Goal: Information Seeking & Learning: Learn about a topic

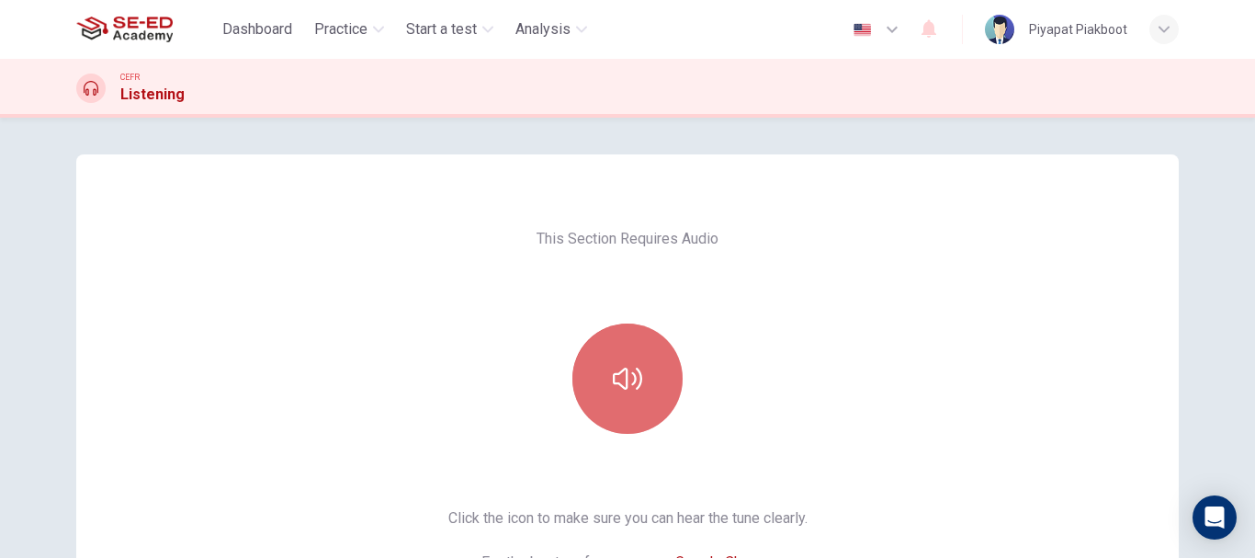
click at [604, 362] on button "button" at bounding box center [627, 378] width 110 height 110
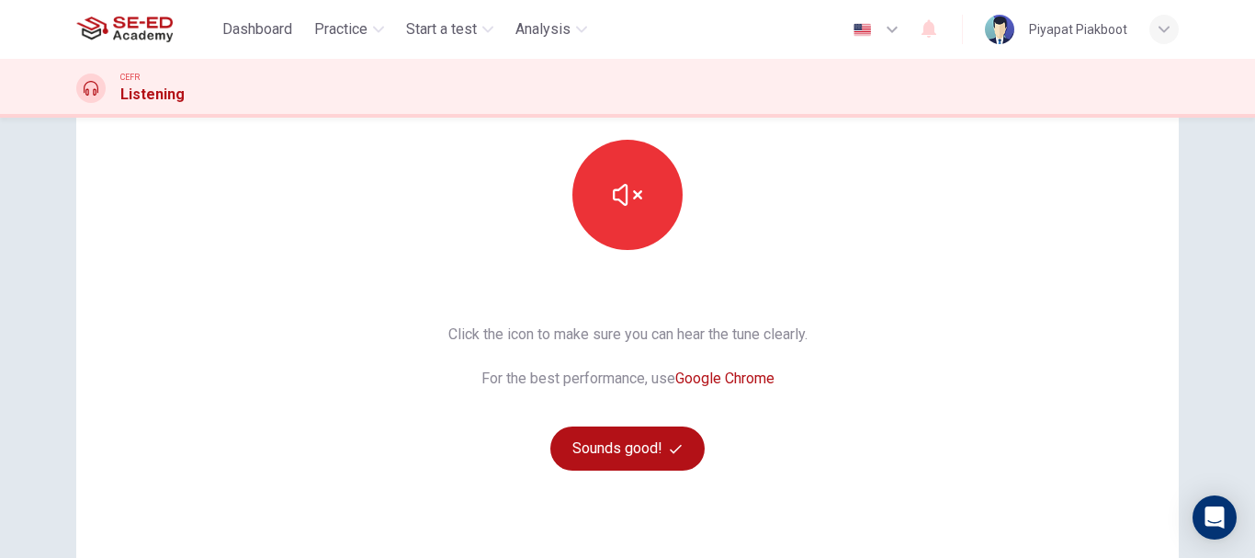
scroll to position [185, 0]
click at [652, 439] on button "Sounds good!" at bounding box center [627, 447] width 154 height 44
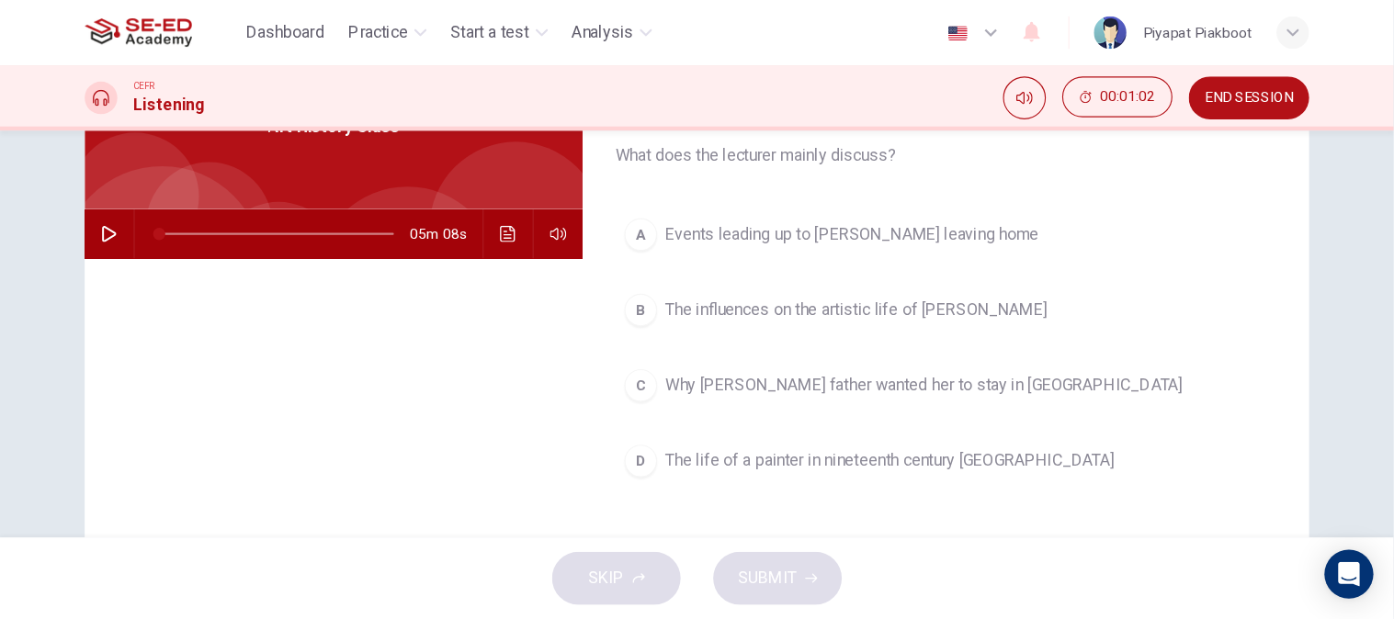
scroll to position [0, 0]
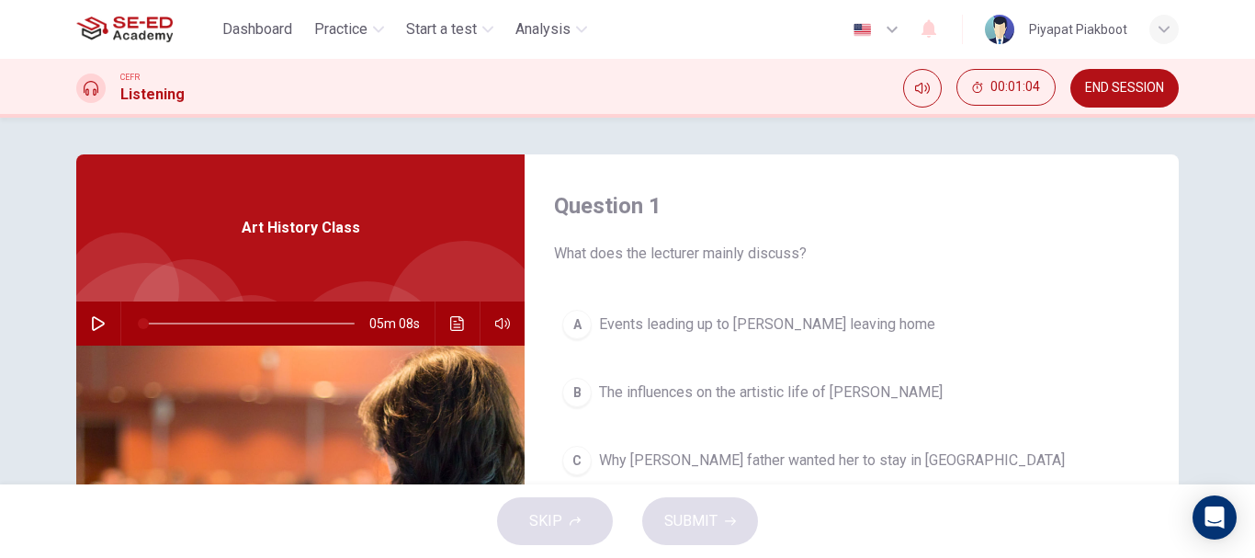
click at [92, 322] on icon "button" at bounding box center [98, 323] width 13 height 15
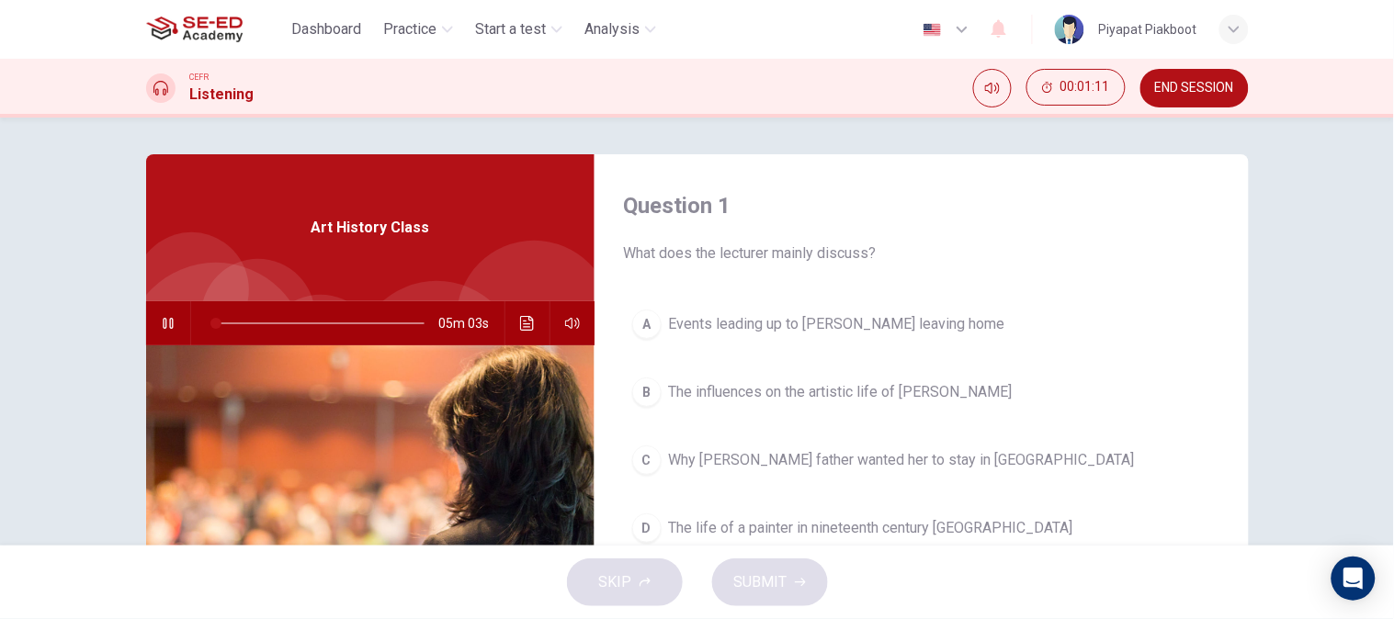
drag, startPoint x: 1241, startPoint y: 2, endPoint x: 1, endPoint y: 419, distance: 1308.6
click at [1, 419] on div "Question 1 What does the lecturer mainly discuss? A Events leading up to [PERSO…" at bounding box center [697, 332] width 1394 height 428
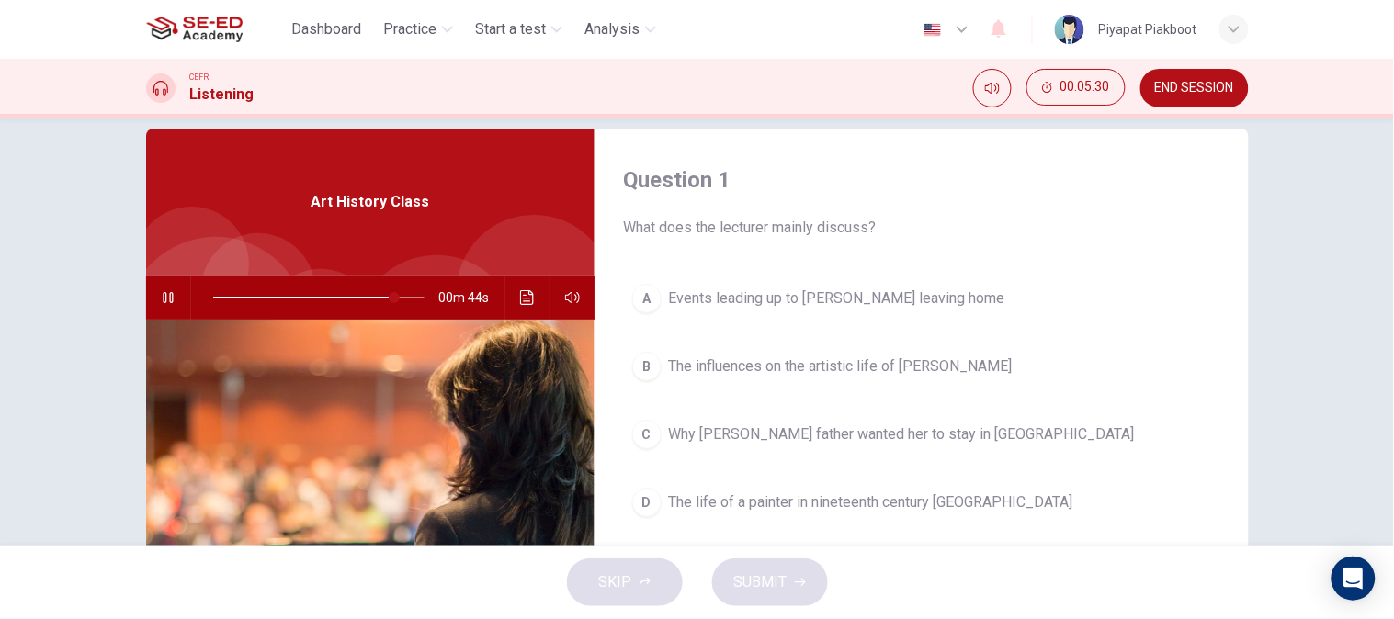
scroll to position [32, 0]
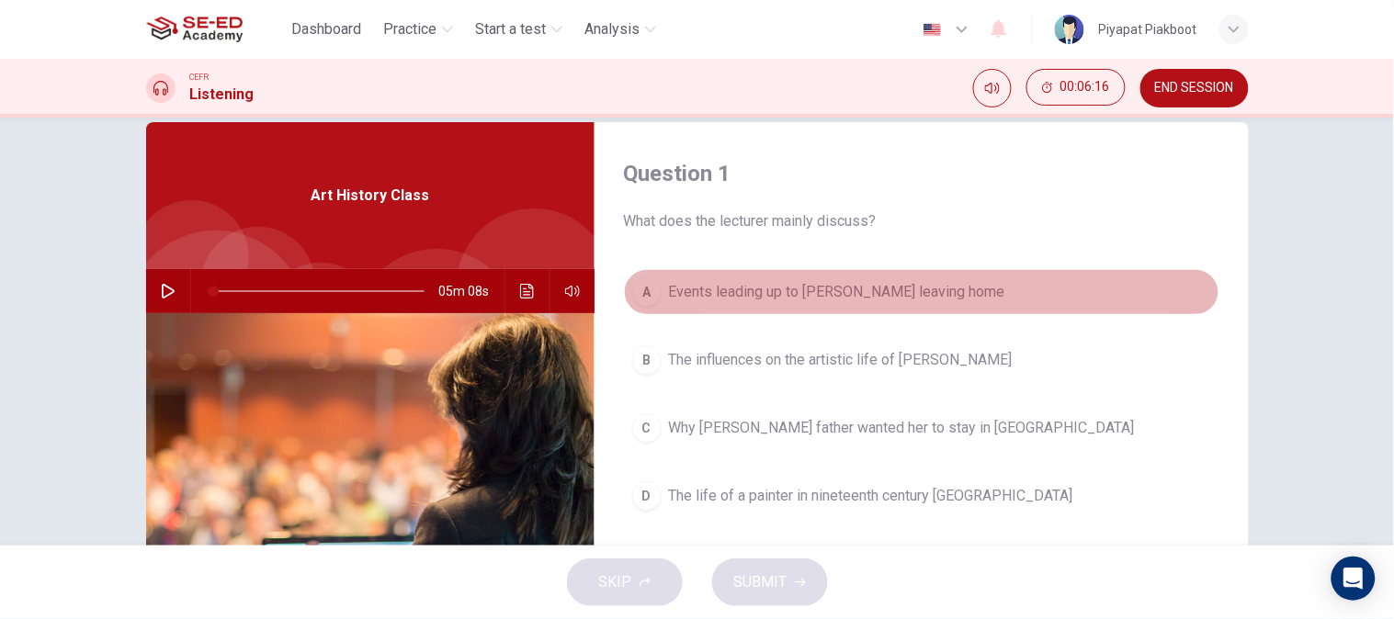
click at [639, 300] on div "A" at bounding box center [646, 291] width 29 height 29
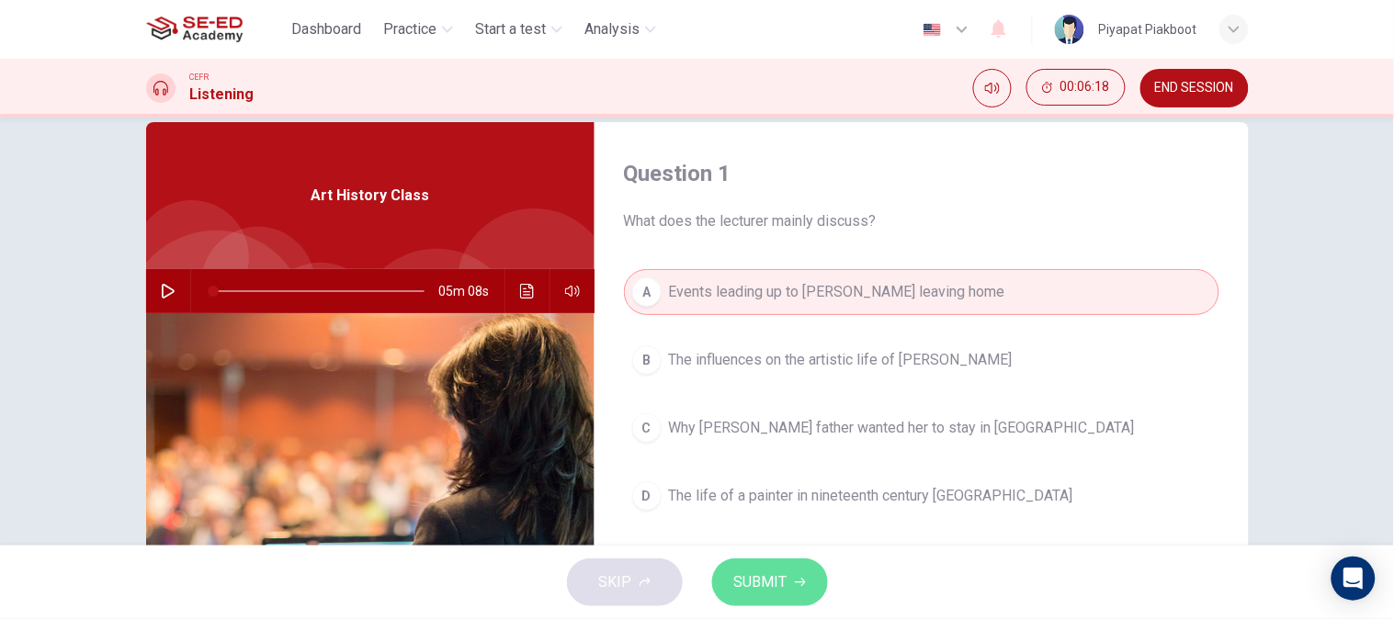
click at [751, 557] on span "SUBMIT" at bounding box center [760, 583] width 53 height 26
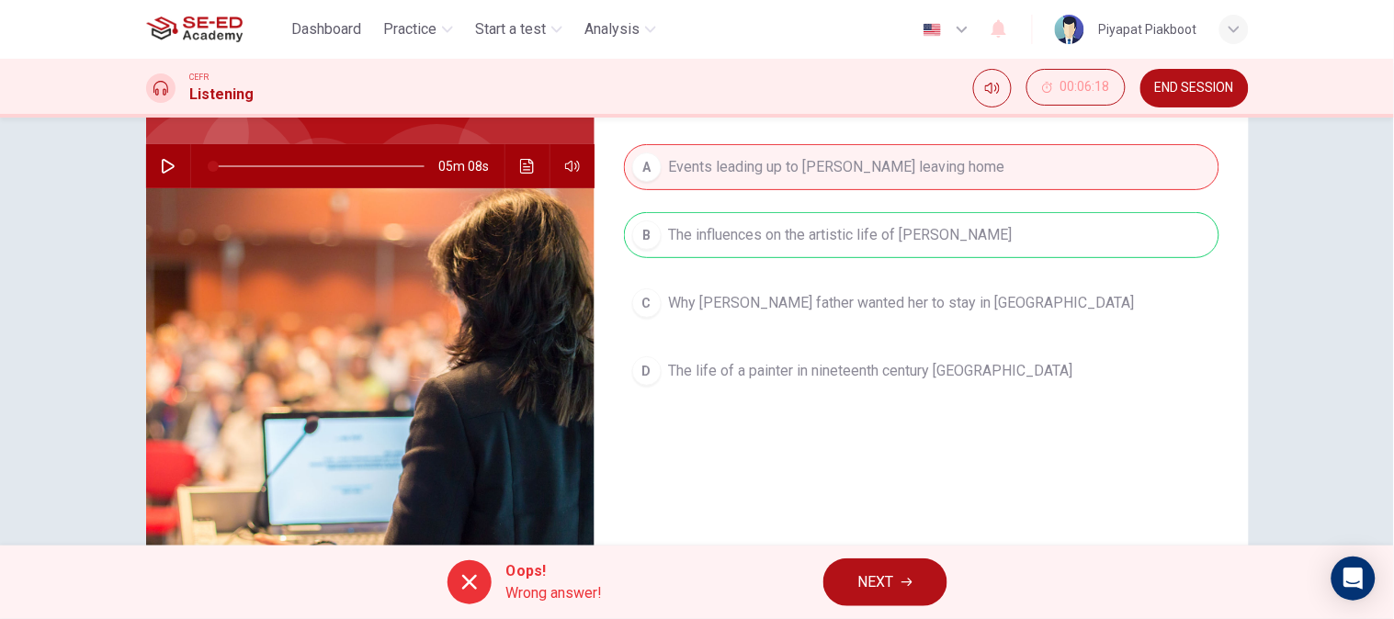
scroll to position [50, 0]
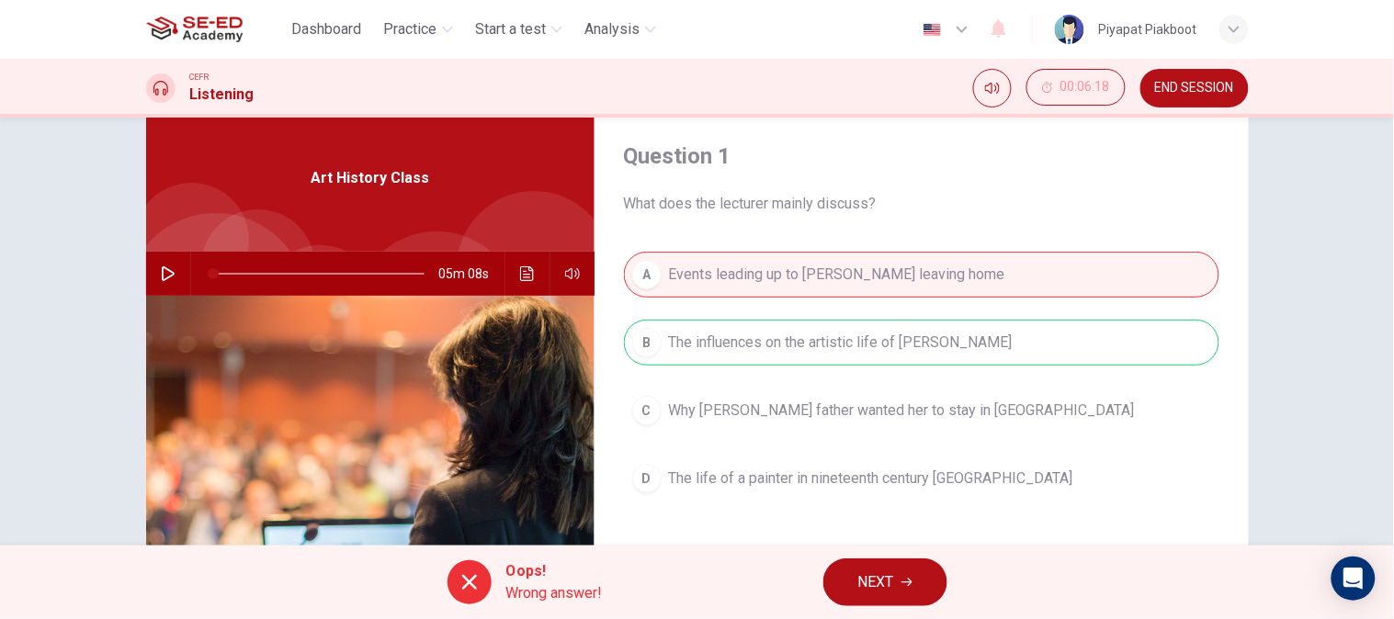
drag, startPoint x: 1143, startPoint y: 482, endPoint x: 657, endPoint y: 345, distance: 505.2
click at [657, 345] on div "A Events leading up to [PERSON_NAME] leaving home B The influences on the artis…" at bounding box center [921, 395] width 595 height 287
click at [521, 272] on icon "Click to see the audio transcription" at bounding box center [527, 273] width 15 height 15
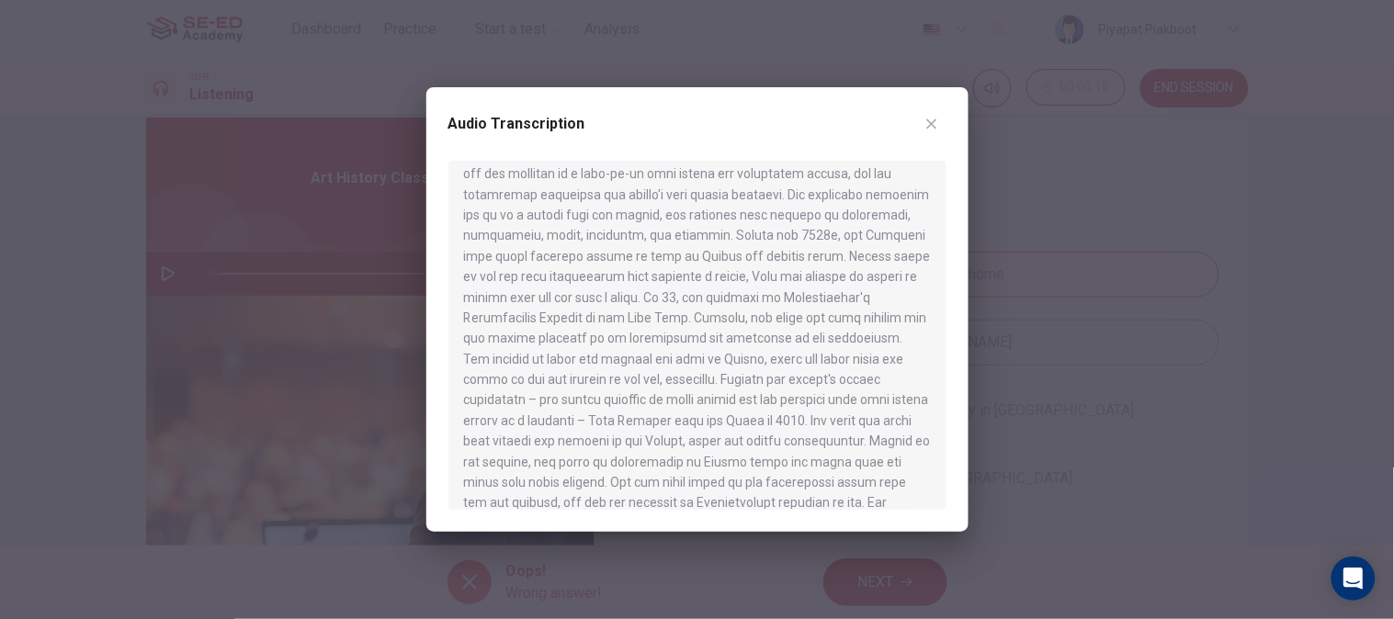
scroll to position [0, 0]
click at [397, 315] on div at bounding box center [697, 309] width 1394 height 619
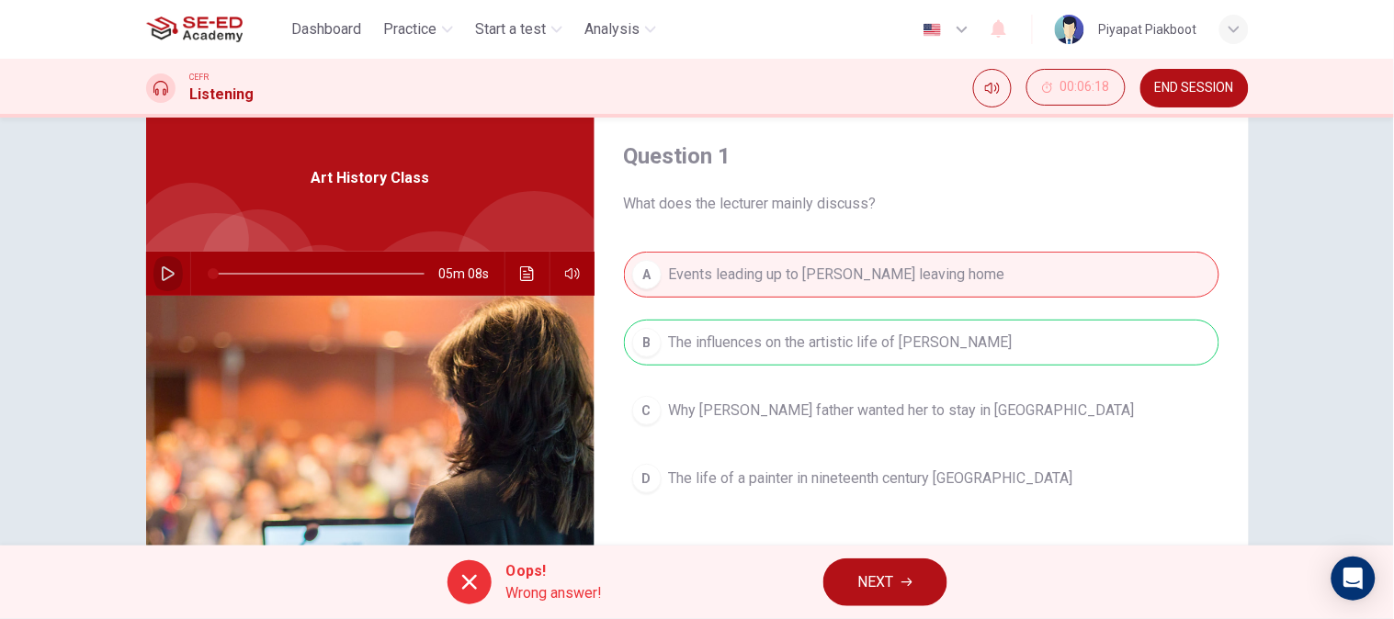
click at [165, 269] on icon "button" at bounding box center [168, 273] width 15 height 15
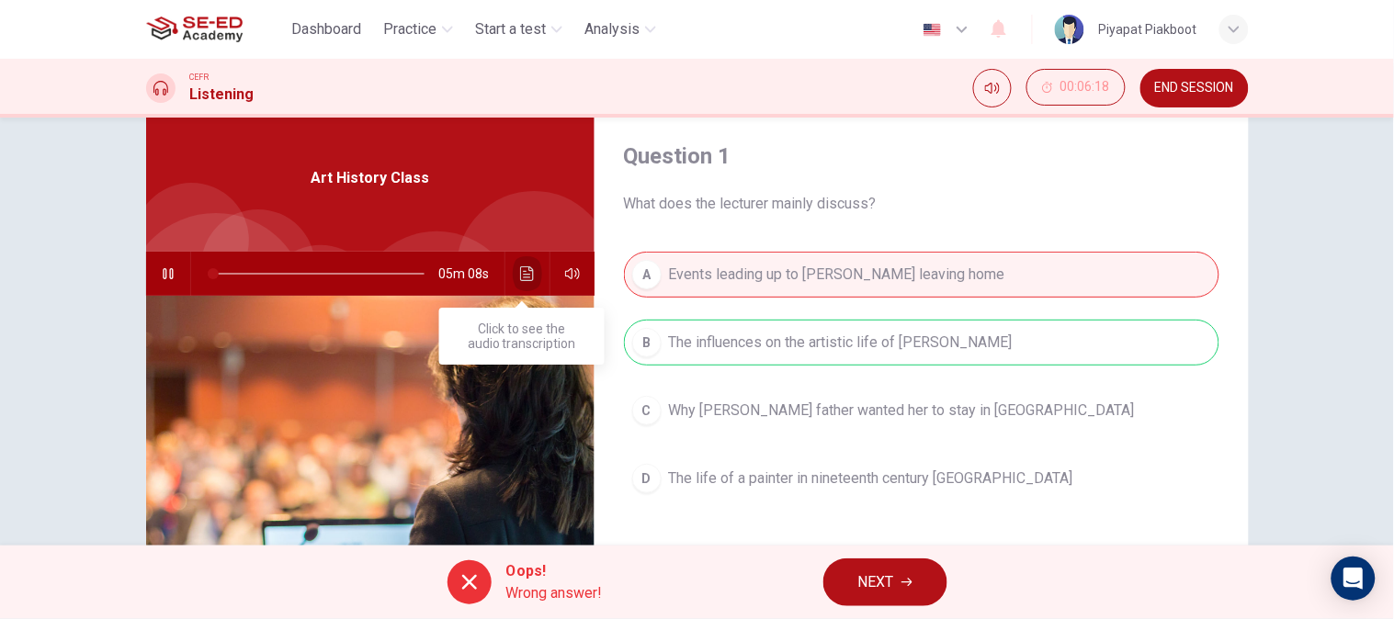
click at [520, 266] on icon "Click to see the audio transcription" at bounding box center [527, 273] width 15 height 15
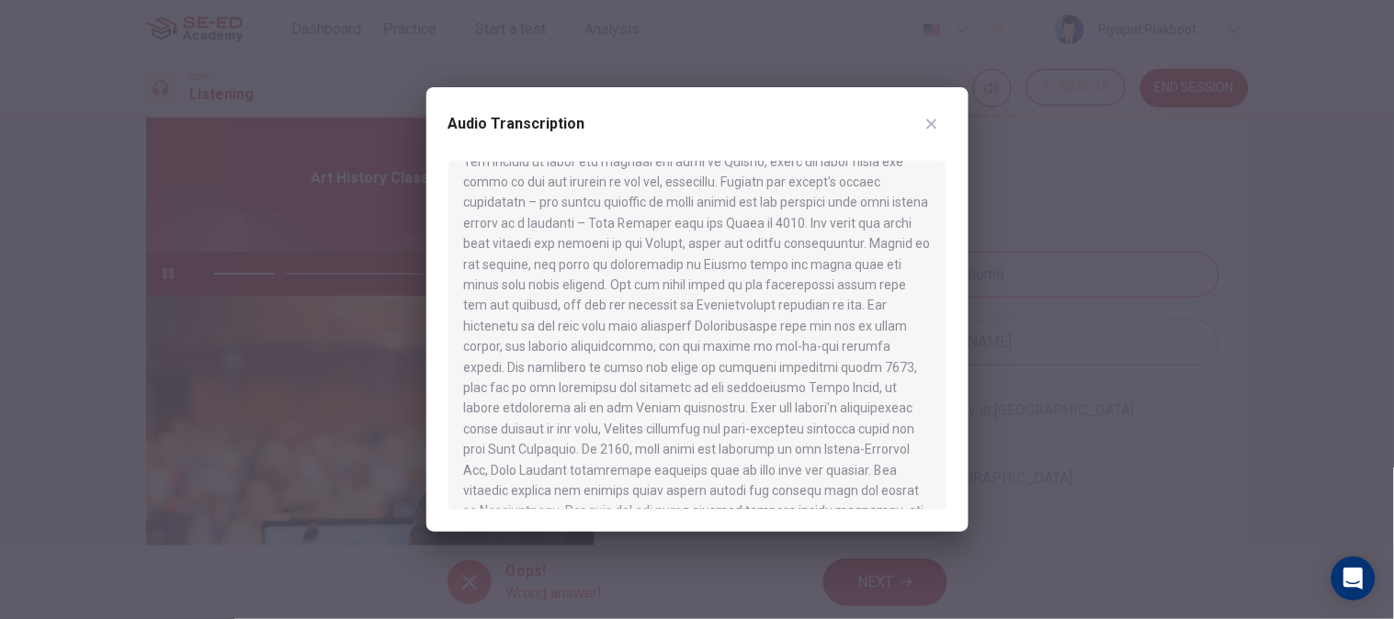
scroll to position [690, 0]
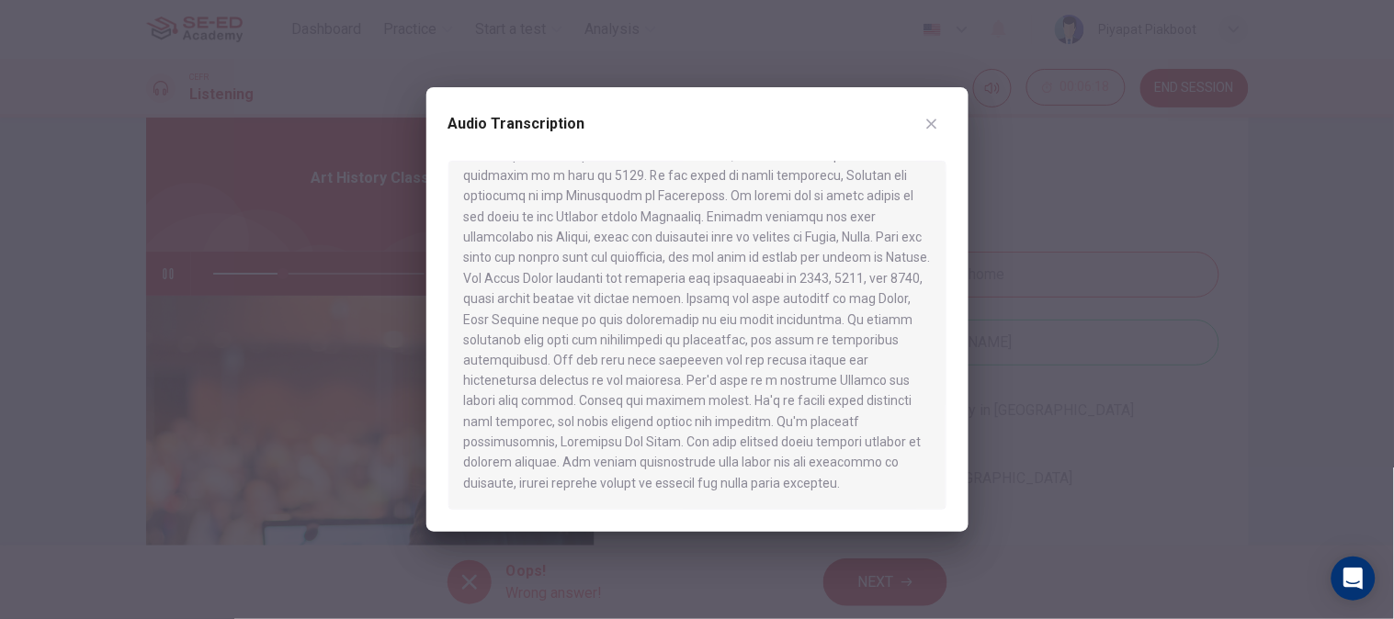
drag, startPoint x: 515, startPoint y: 489, endPoint x: 479, endPoint y: 446, distance: 56.7
click at [479, 446] on div at bounding box center [697, 335] width 498 height 349
drag, startPoint x: 511, startPoint y: 481, endPoint x: 448, endPoint y: 310, distance: 182.8
click at [448, 310] on div at bounding box center [697, 335] width 498 height 349
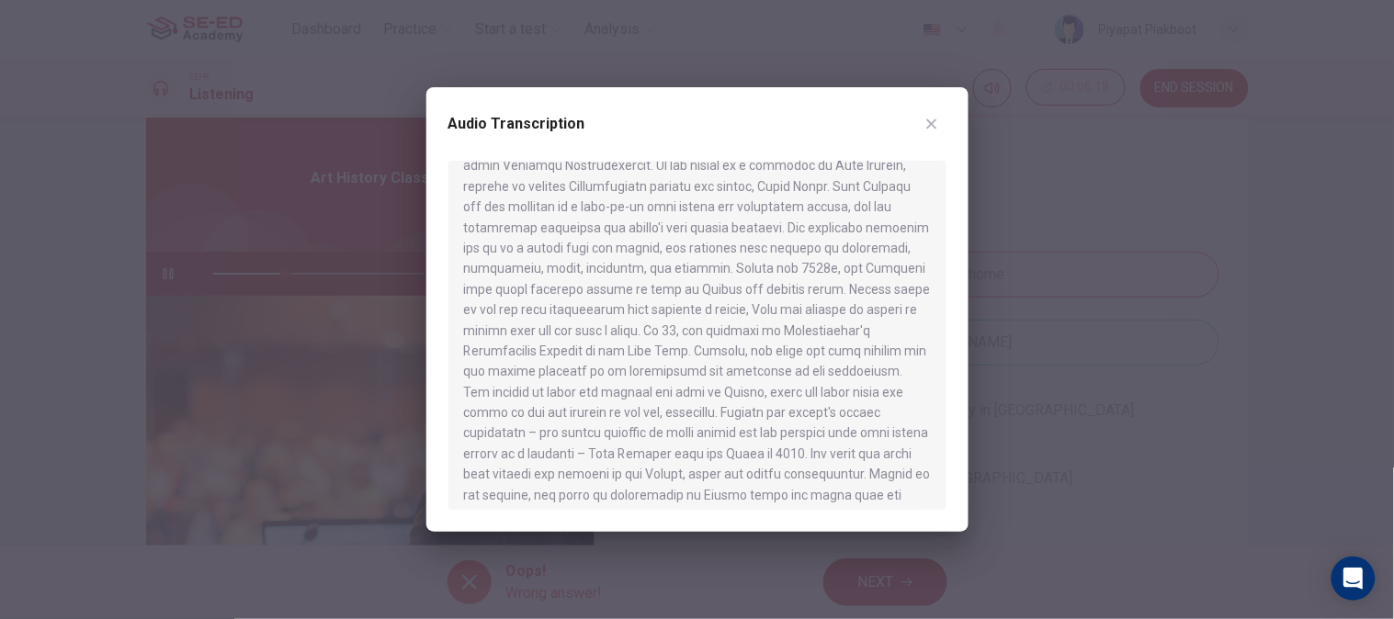
scroll to position [0, 0]
type input "36"
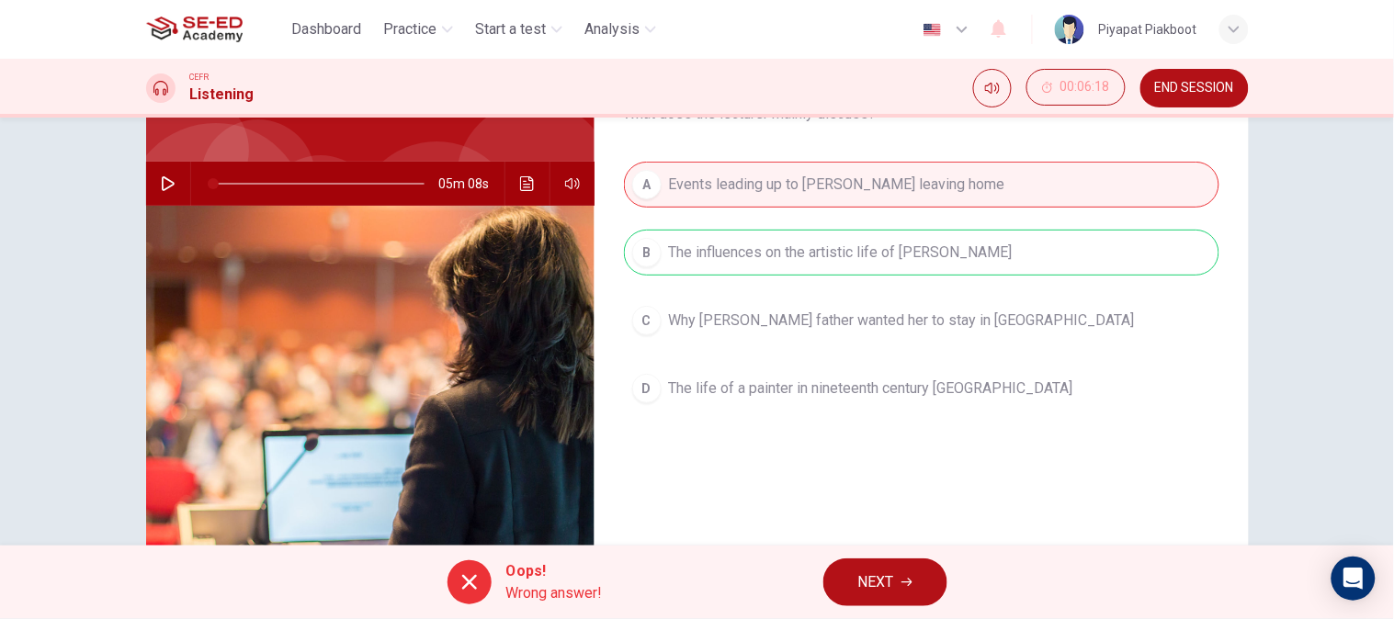
scroll to position [179, 0]
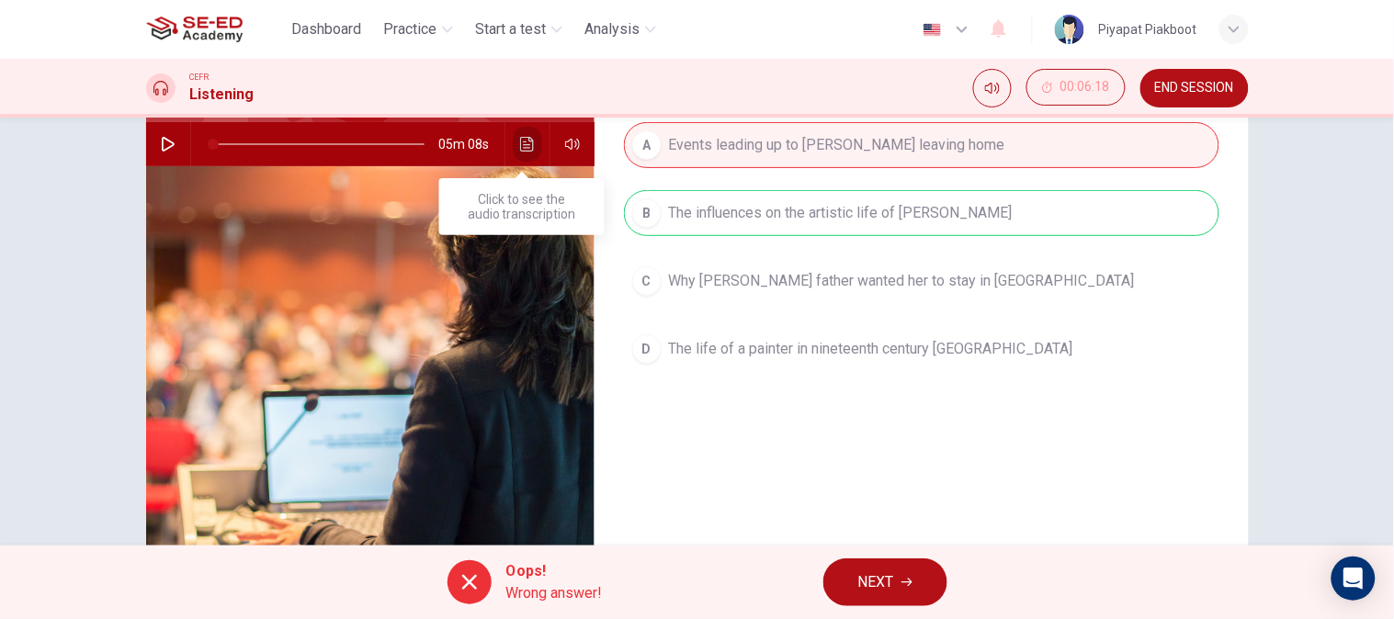
click at [528, 148] on icon "Click to see the audio transcription" at bounding box center [527, 144] width 15 height 15
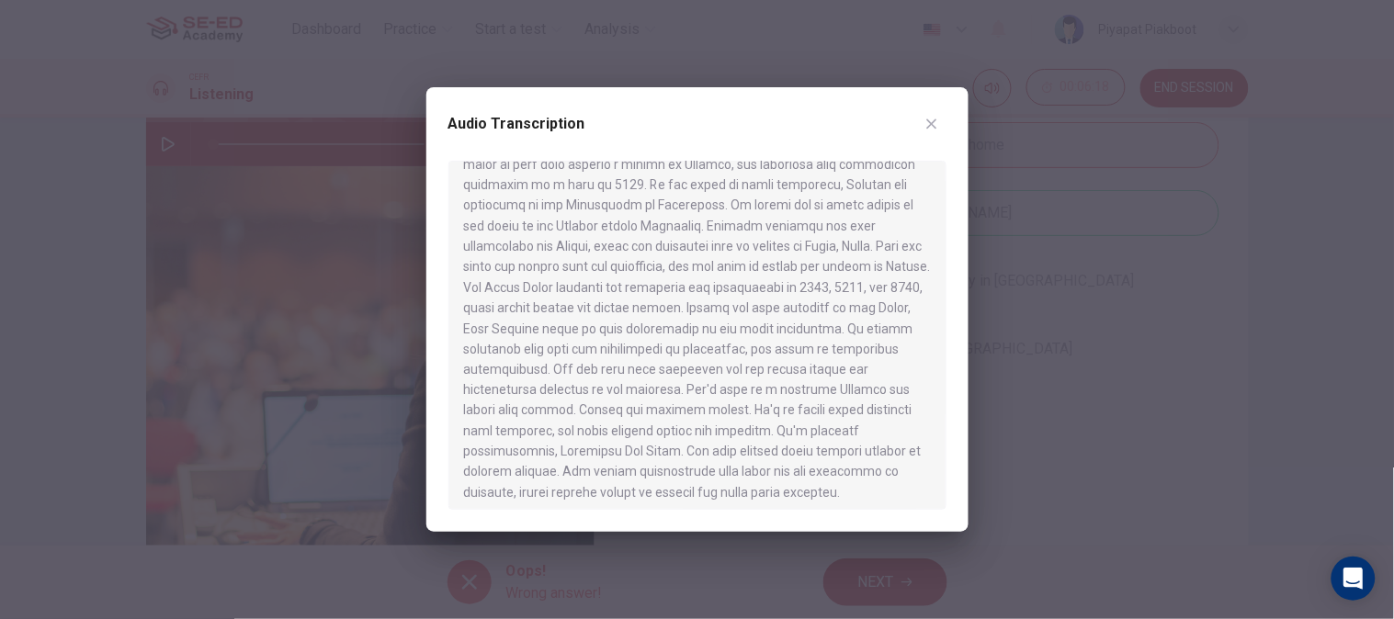
scroll to position [690, 0]
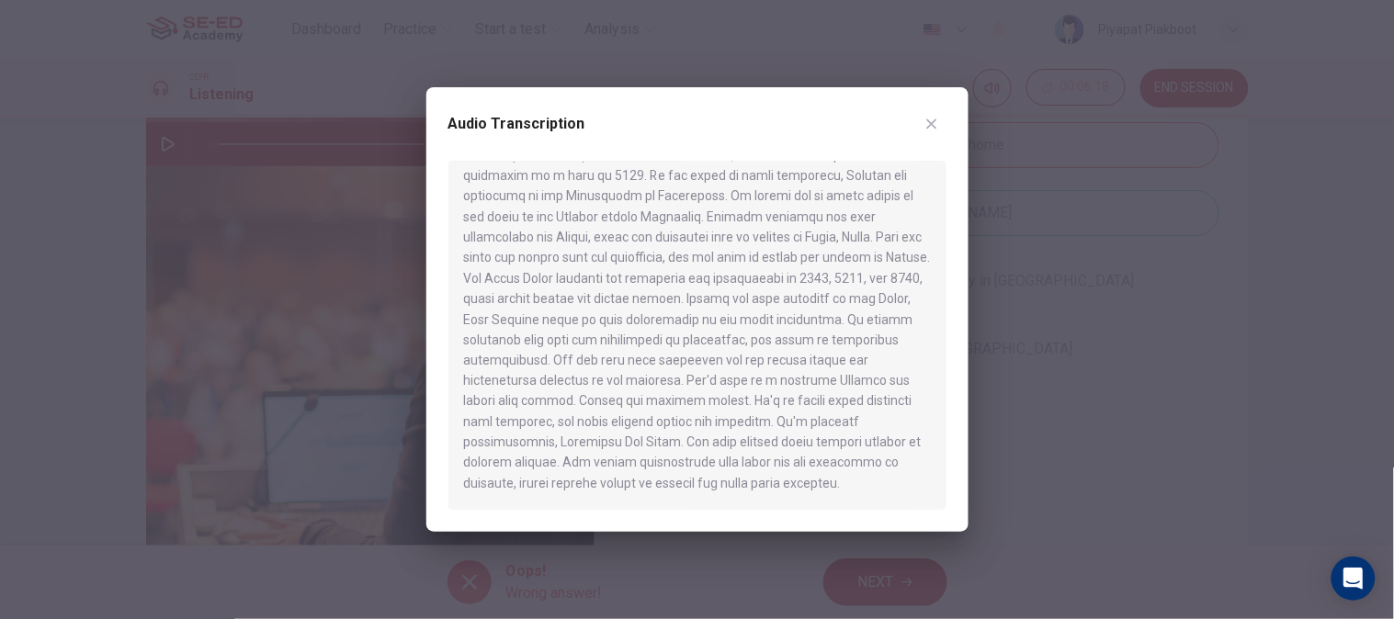
click at [935, 124] on icon "button" at bounding box center [931, 124] width 15 height 15
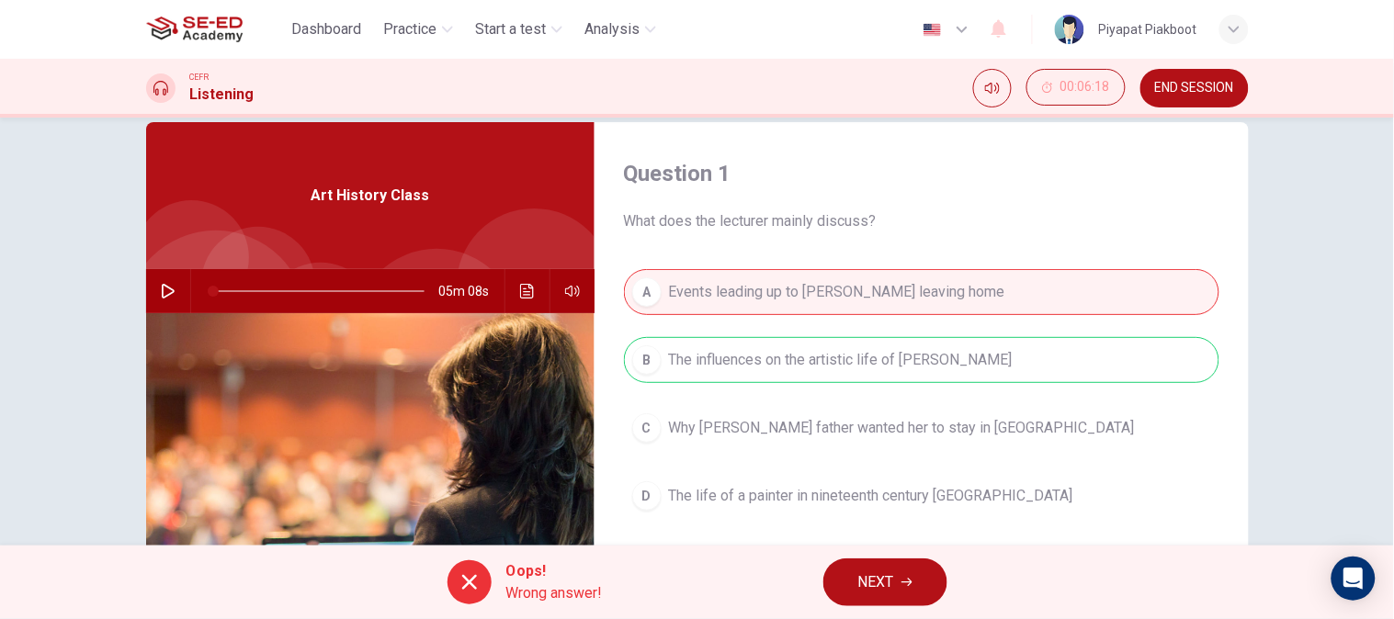
scroll to position [31, 0]
click at [161, 289] on icon "button" at bounding box center [168, 292] width 15 height 15
click at [1254, 519] on div "Question 1 What does the lecturer mainly discuss? A Events leading up to [PERSO…" at bounding box center [697, 442] width 1161 height 639
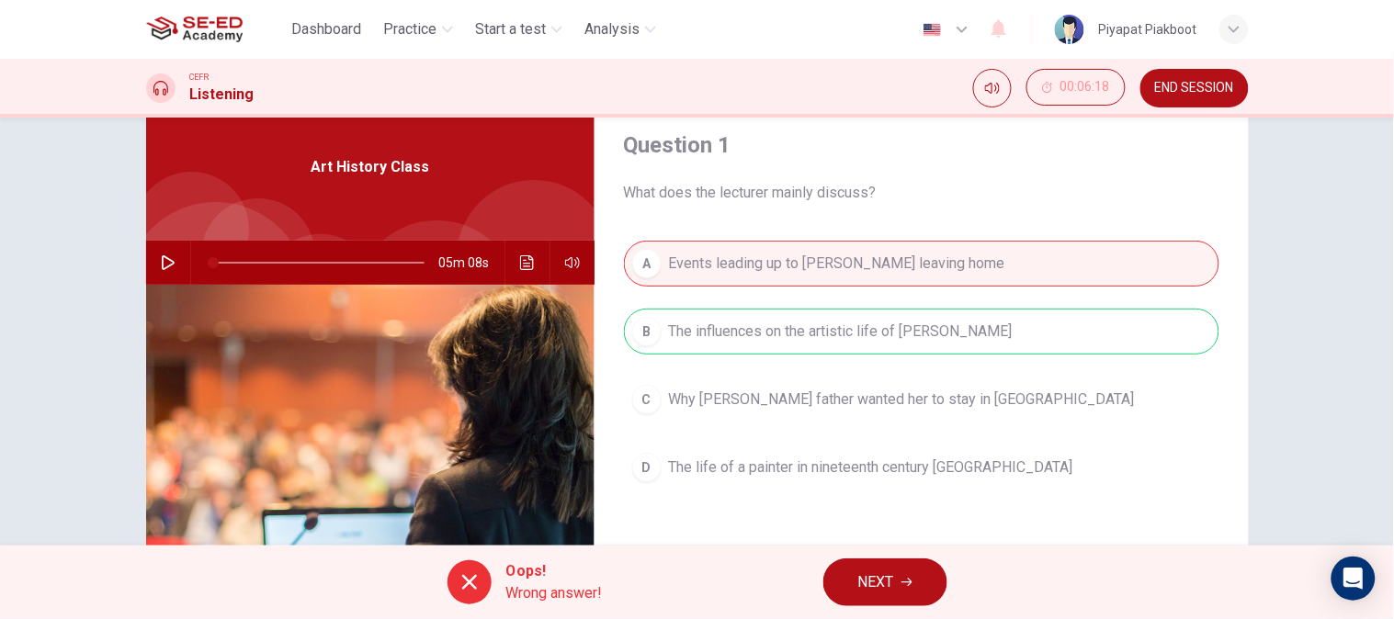
scroll to position [0, 0]
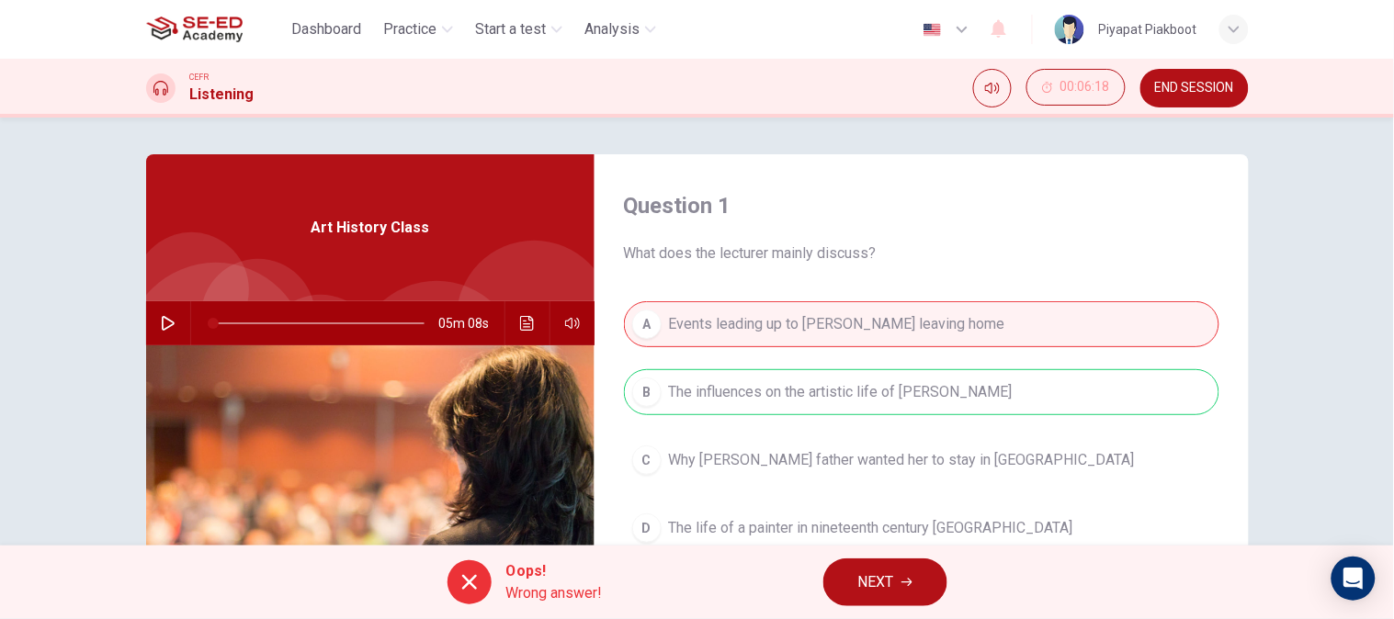
drag, startPoint x: 869, startPoint y: 251, endPoint x: 612, endPoint y: 246, distance: 257.3
click at [612, 246] on div "Question 1 What does the lecturer mainly discuss? A Events leading up to [PERSO…" at bounding box center [921, 473] width 654 height 639
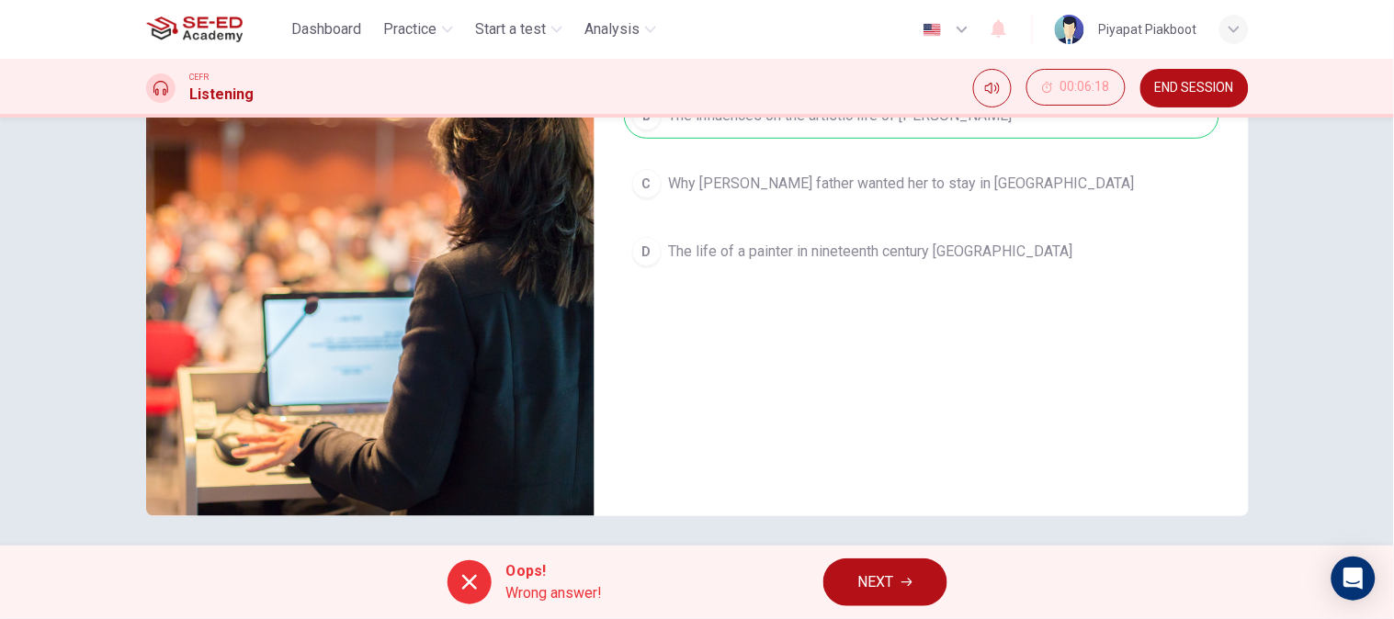
scroll to position [277, 0]
click at [902, 557] on button "NEXT" at bounding box center [885, 583] width 124 height 48
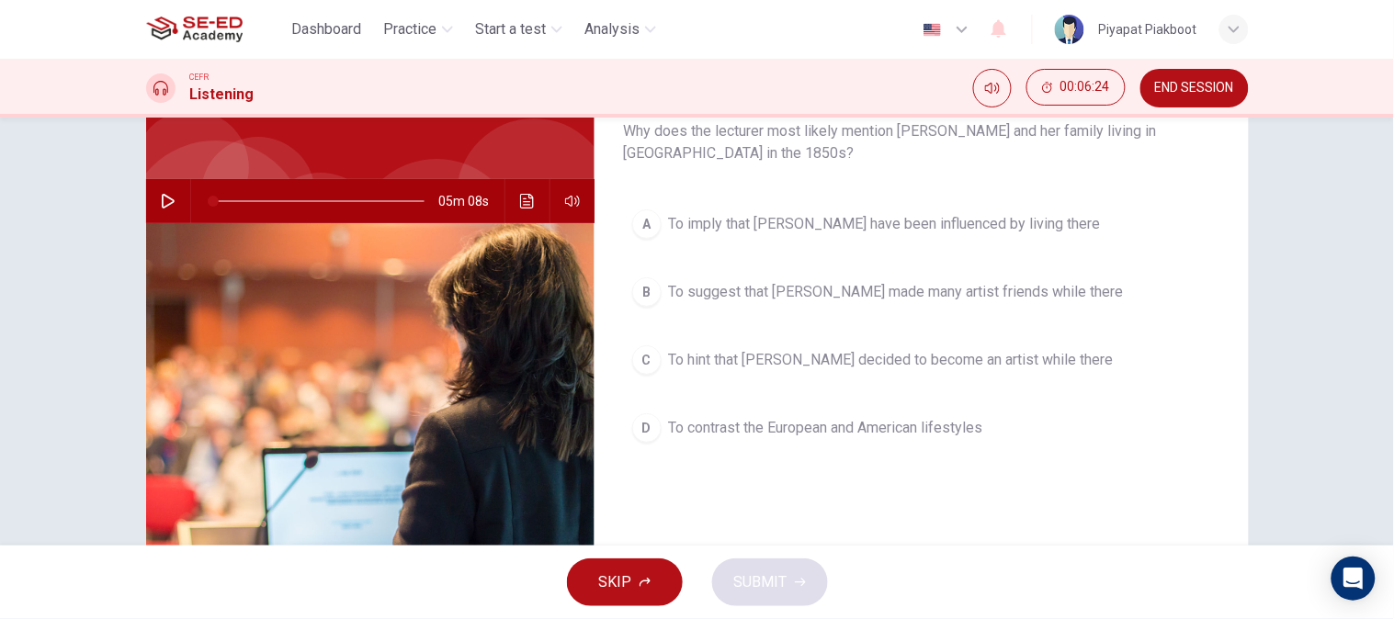
scroll to position [93, 0]
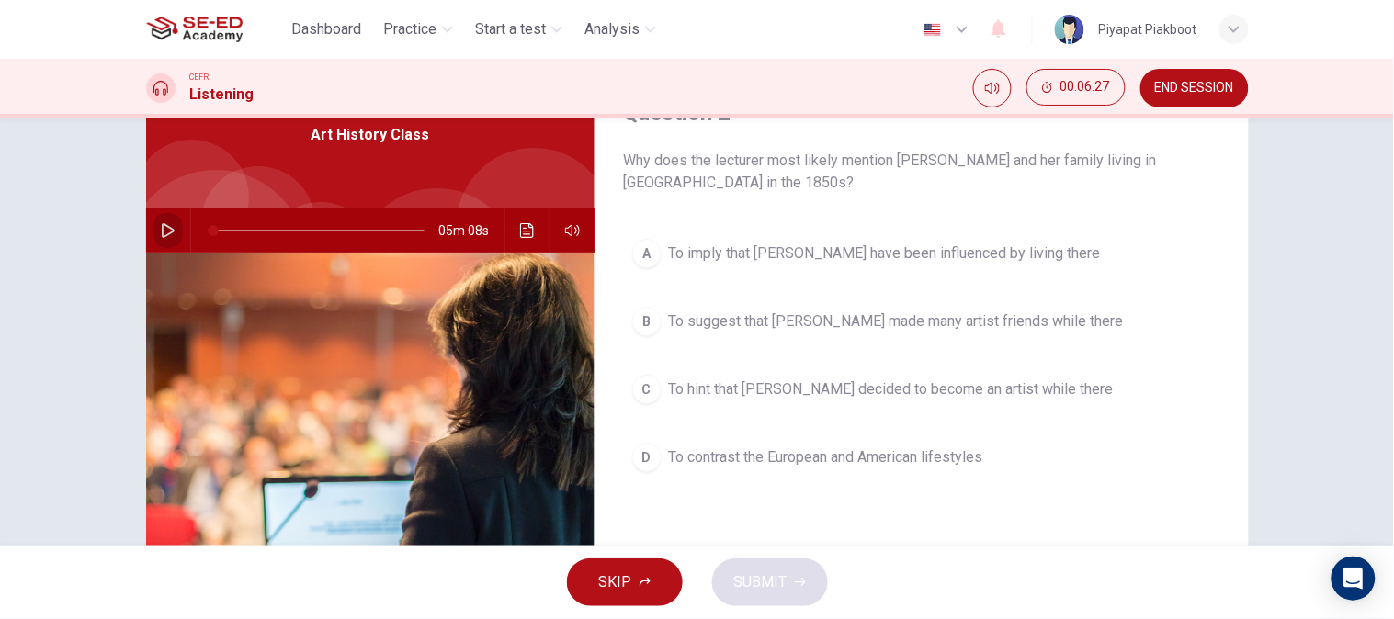
click at [171, 221] on button "button" at bounding box center [167, 231] width 29 height 44
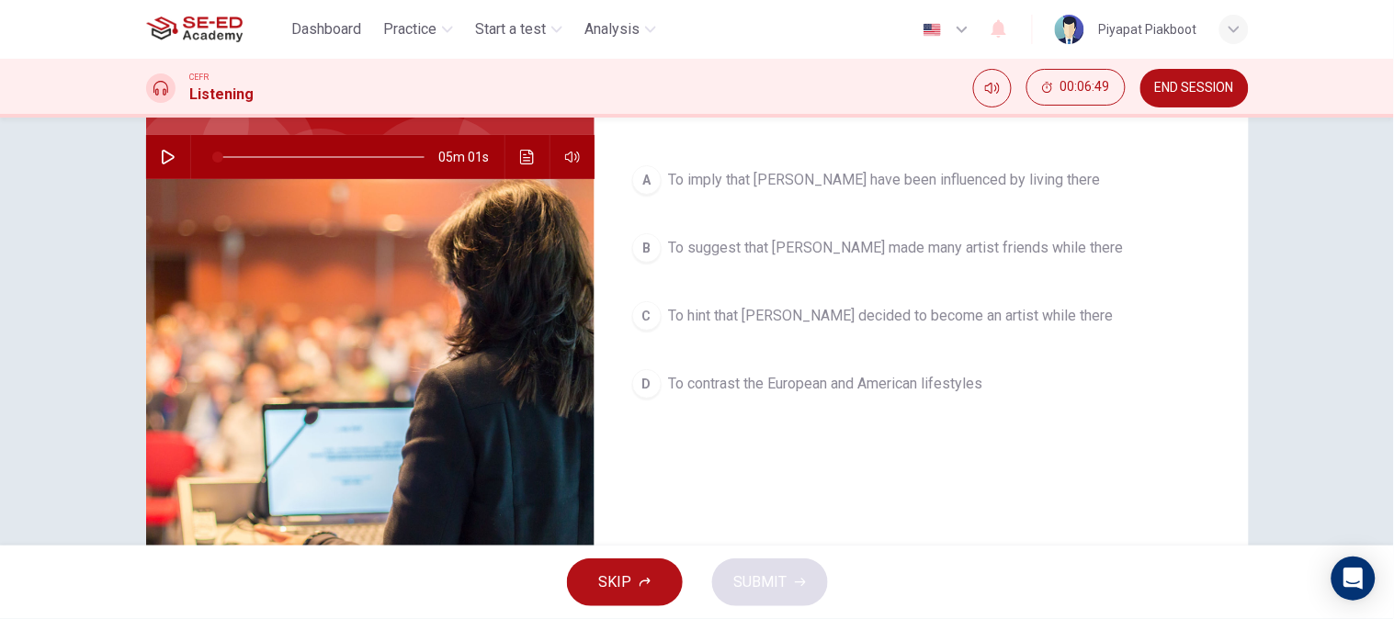
scroll to position [167, 0]
click at [632, 379] on div "D" at bounding box center [646, 382] width 29 height 29
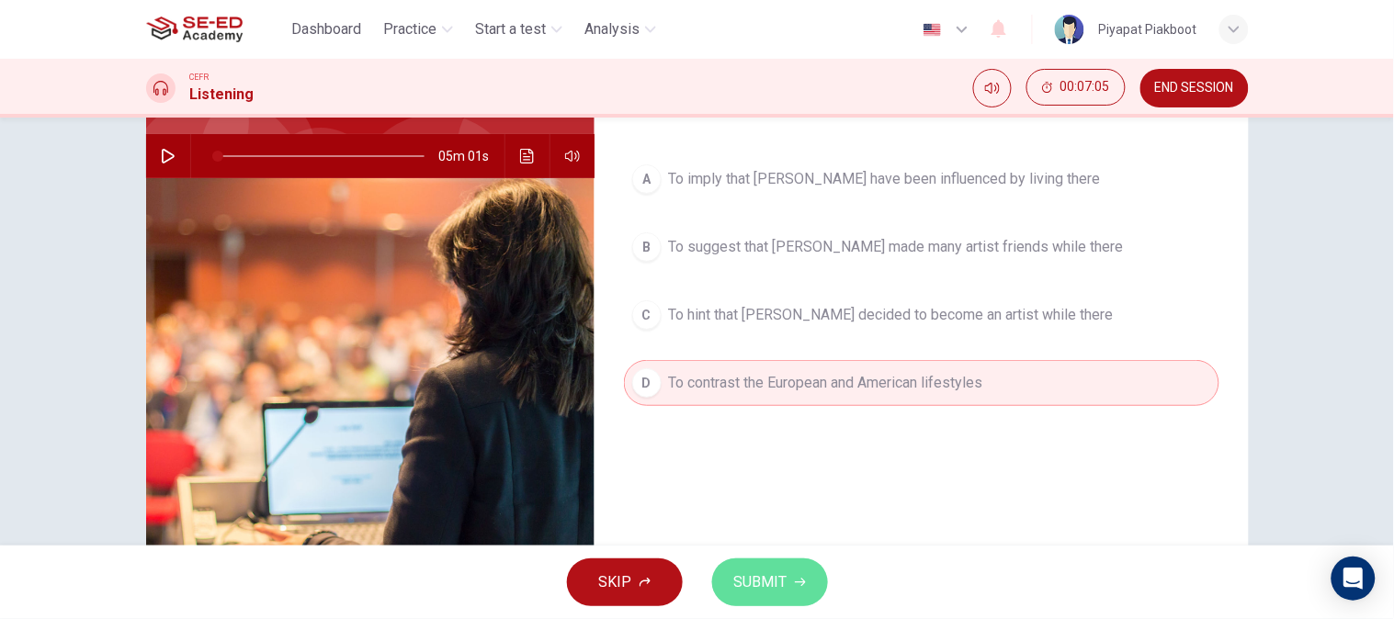
click at [751, 557] on button "SUBMIT" at bounding box center [770, 583] width 116 height 48
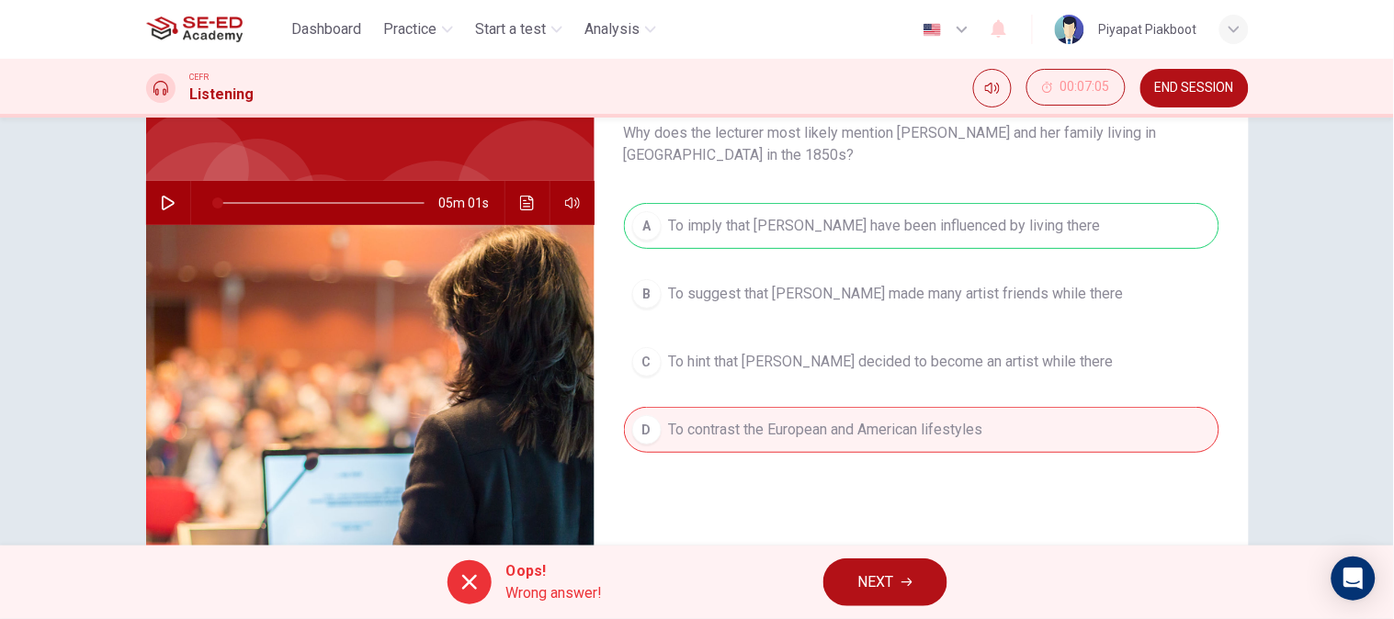
scroll to position [118, 0]
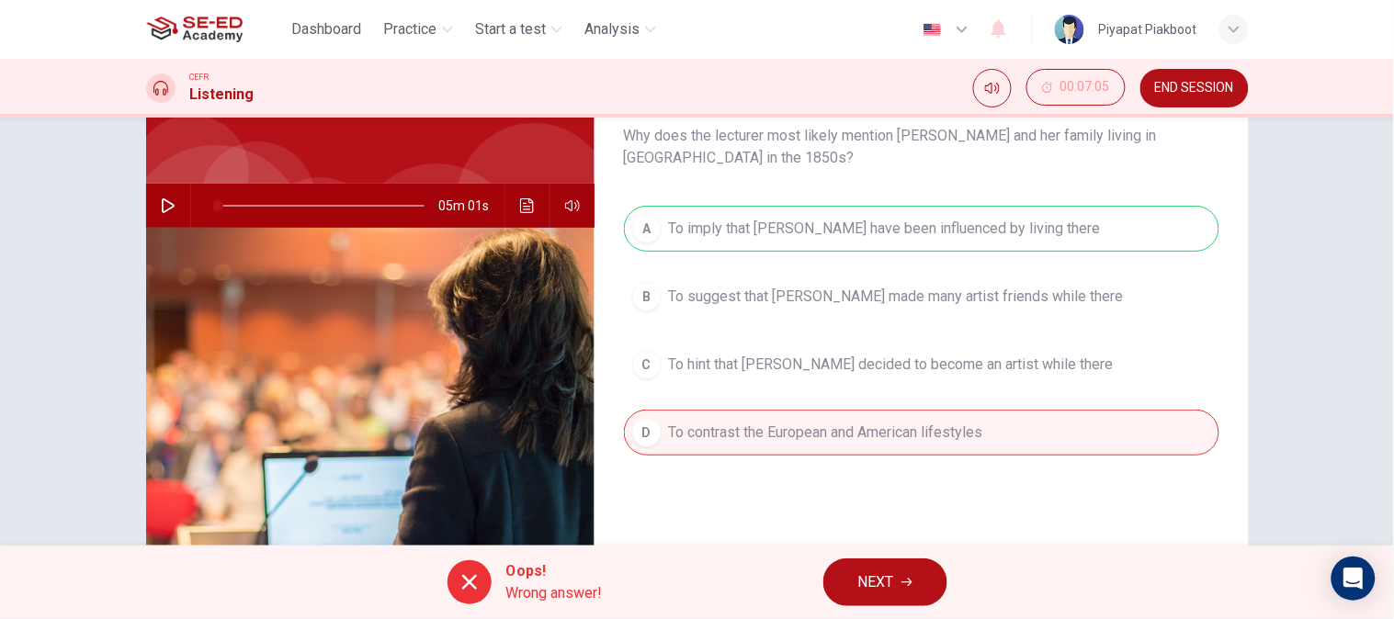
click at [896, 557] on button "NEXT" at bounding box center [885, 583] width 124 height 48
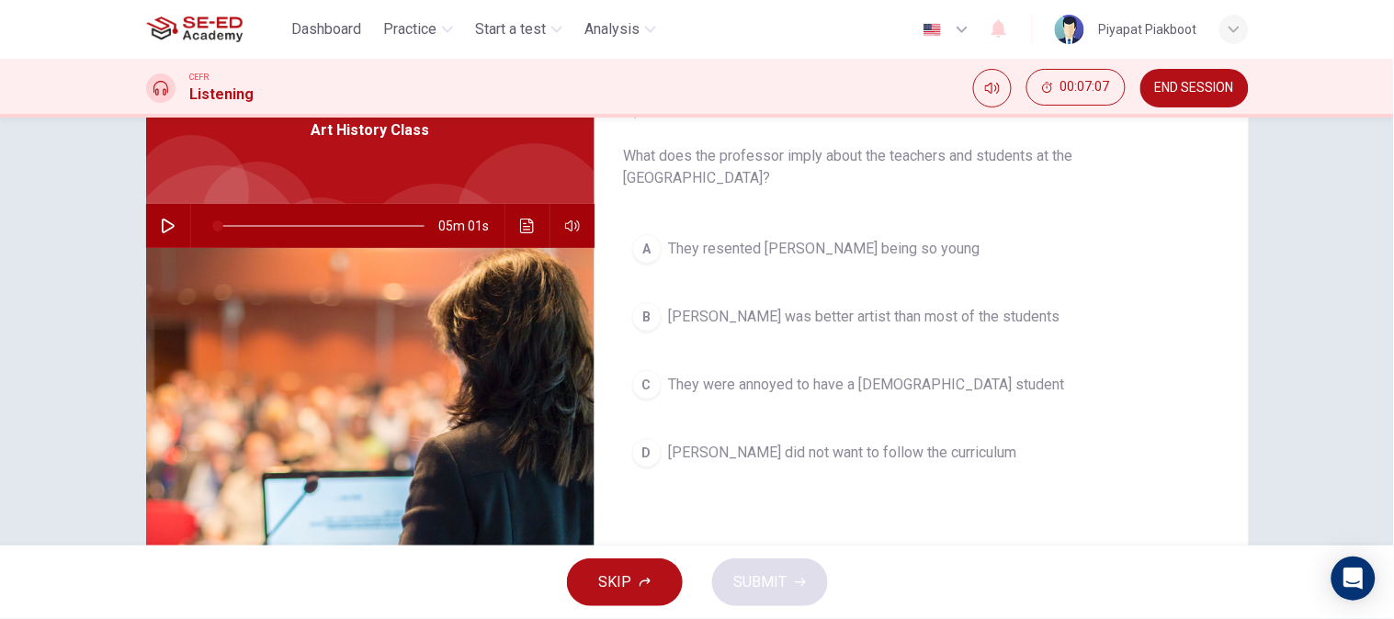
scroll to position [96, 0]
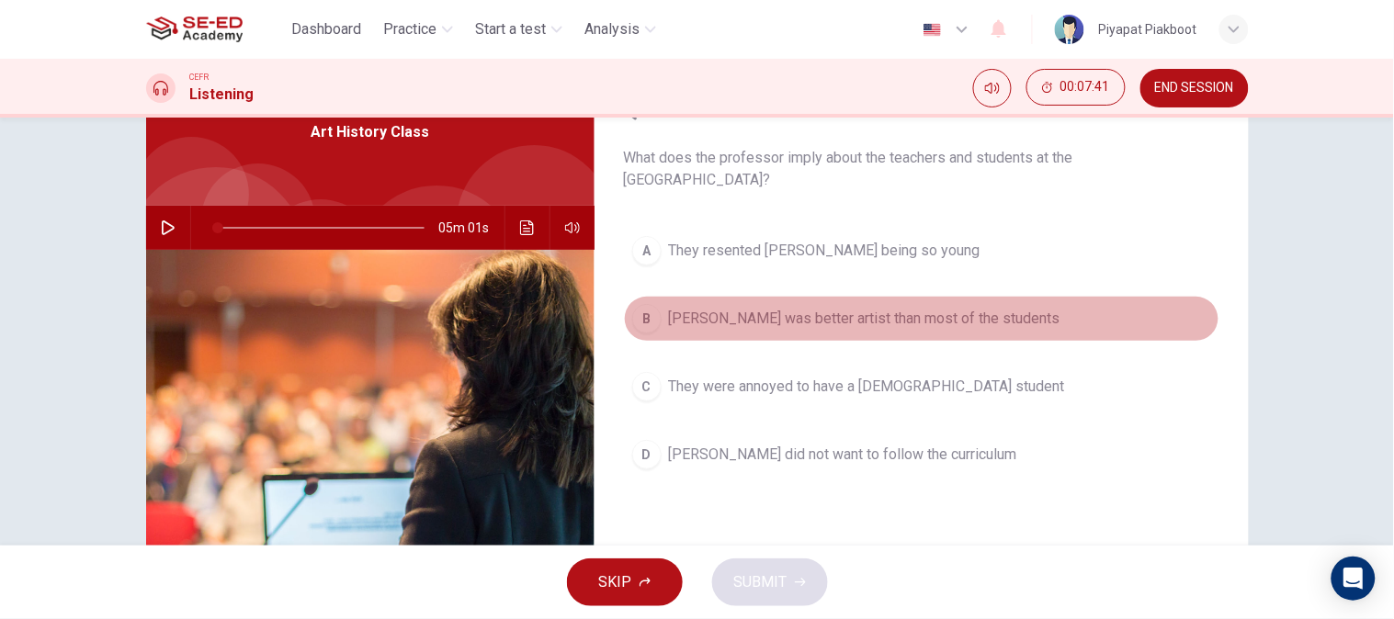
click at [624, 317] on button "[PERSON_NAME] was better artist than most of the students" at bounding box center [921, 319] width 595 height 46
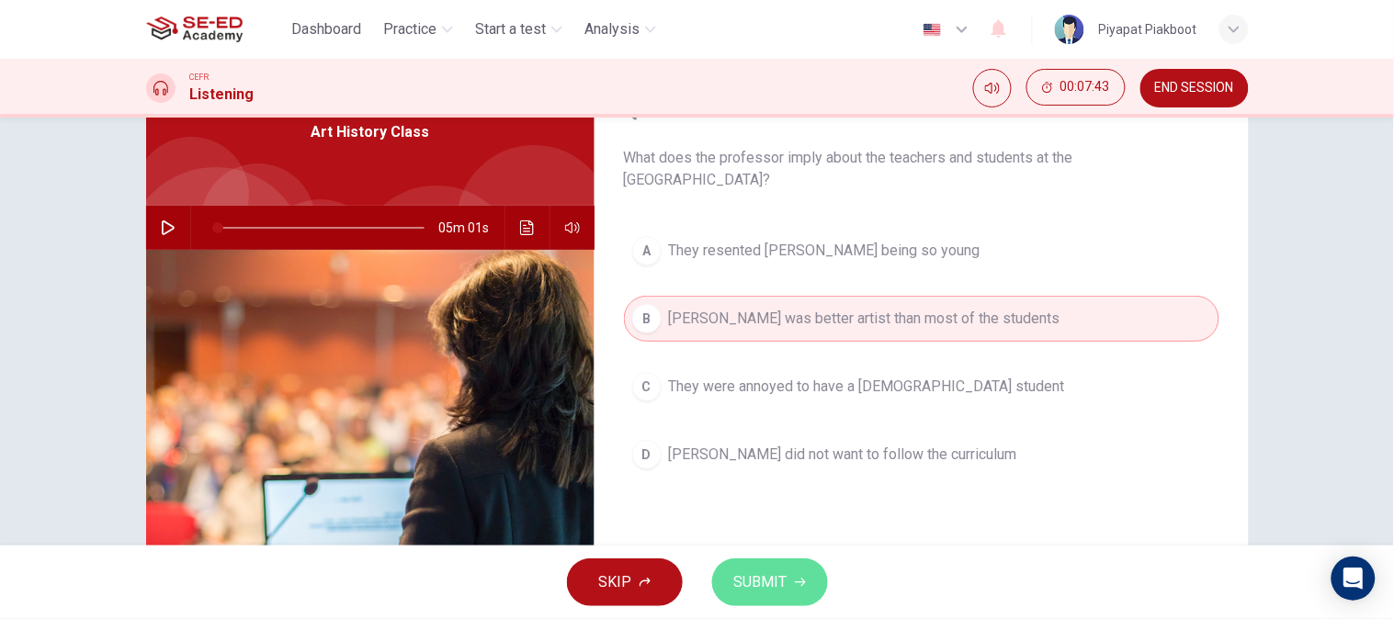
click at [757, 557] on span "SUBMIT" at bounding box center [760, 583] width 53 height 26
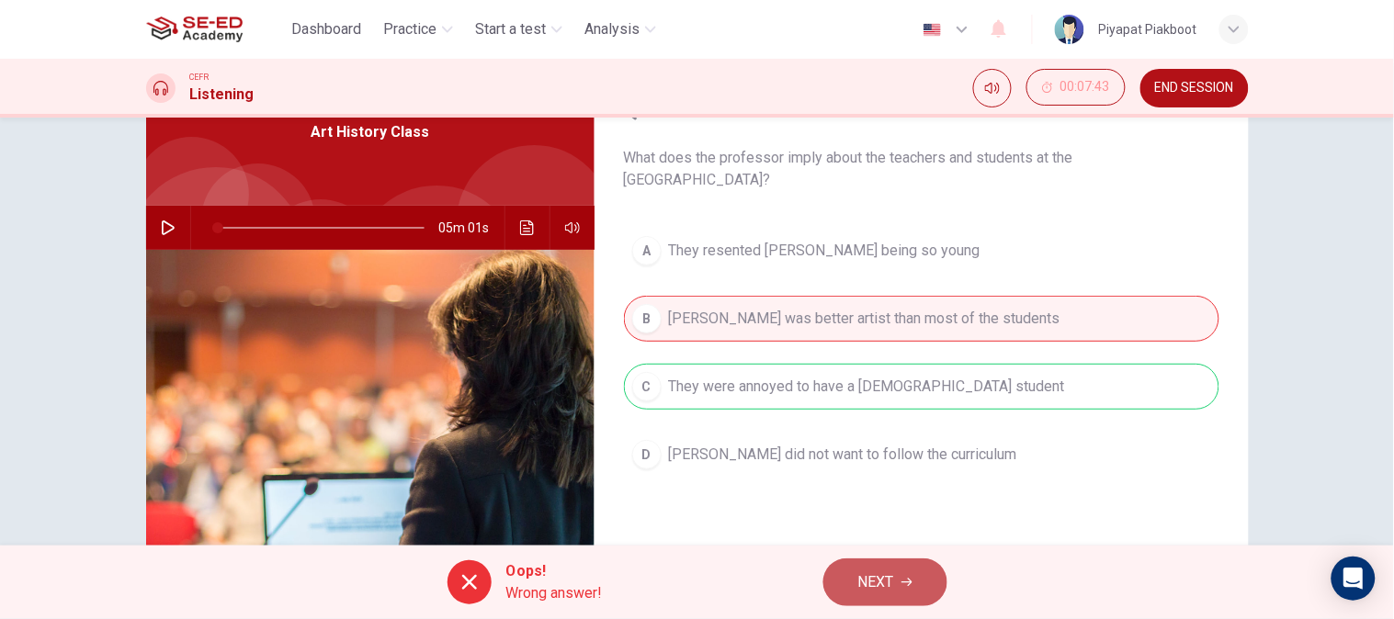
click at [899, 557] on button "NEXT" at bounding box center [885, 583] width 124 height 48
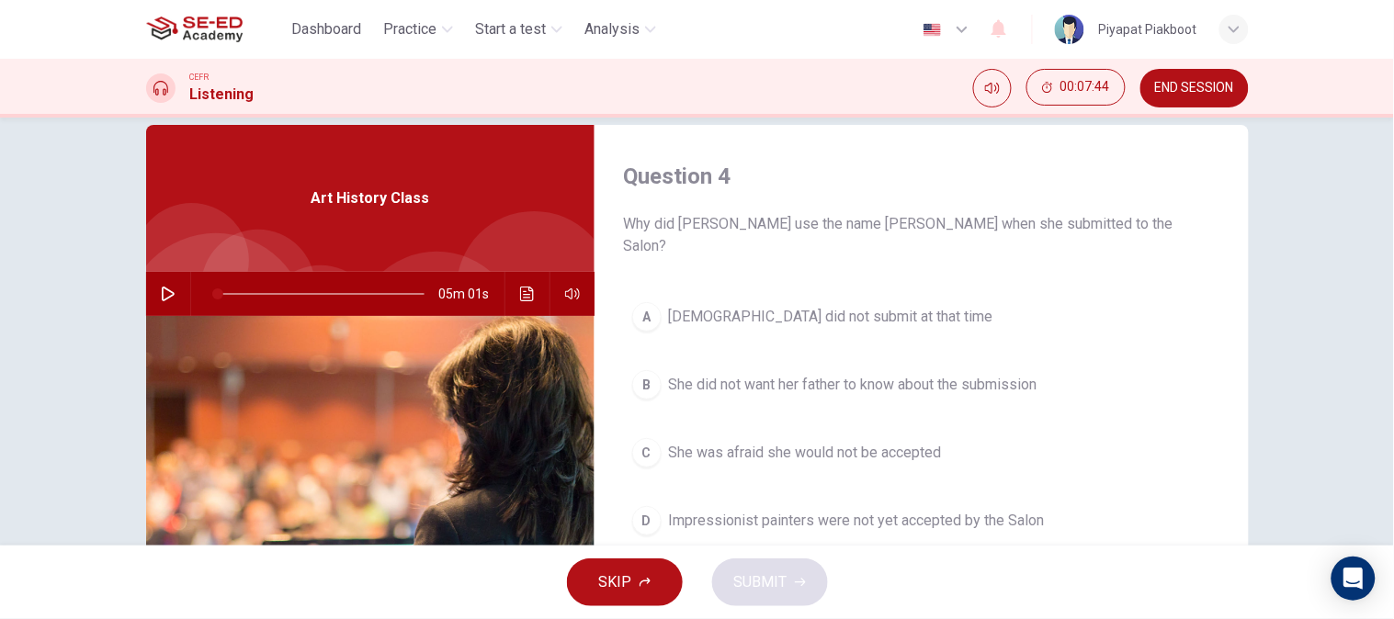
scroll to position [28, 0]
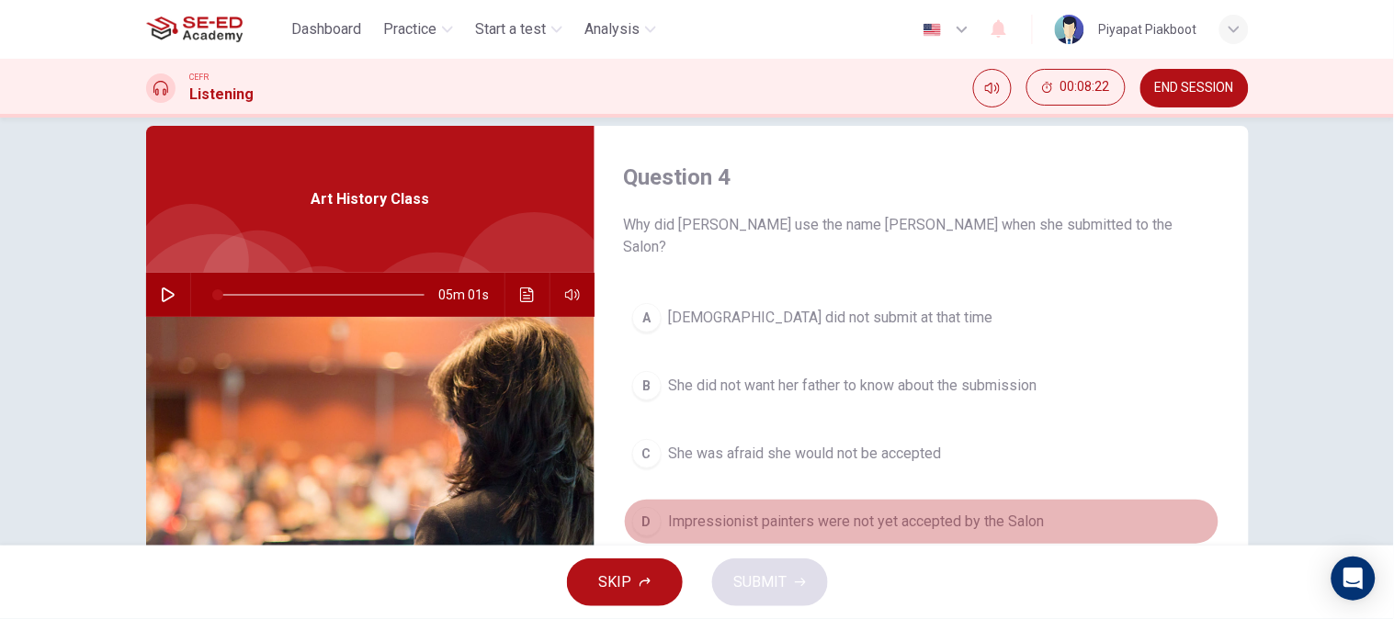
click at [636, 507] on div "D" at bounding box center [646, 521] width 29 height 29
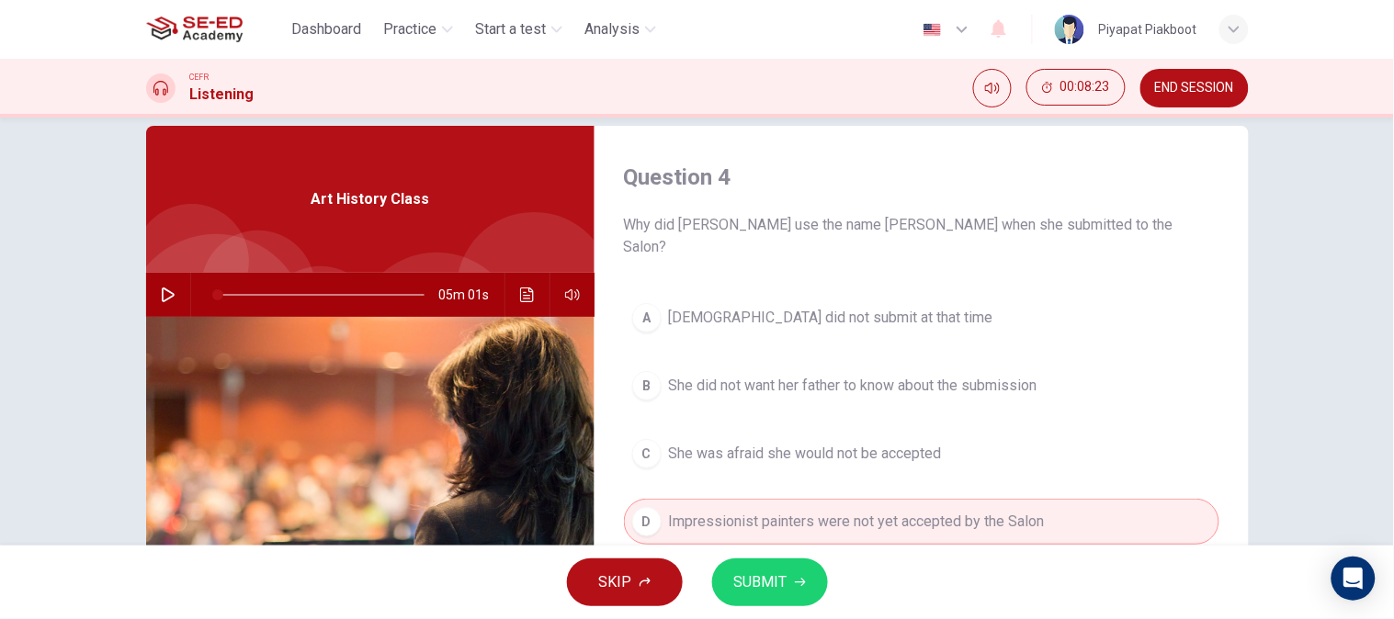
click at [738, 557] on span "SUBMIT" at bounding box center [760, 583] width 53 height 26
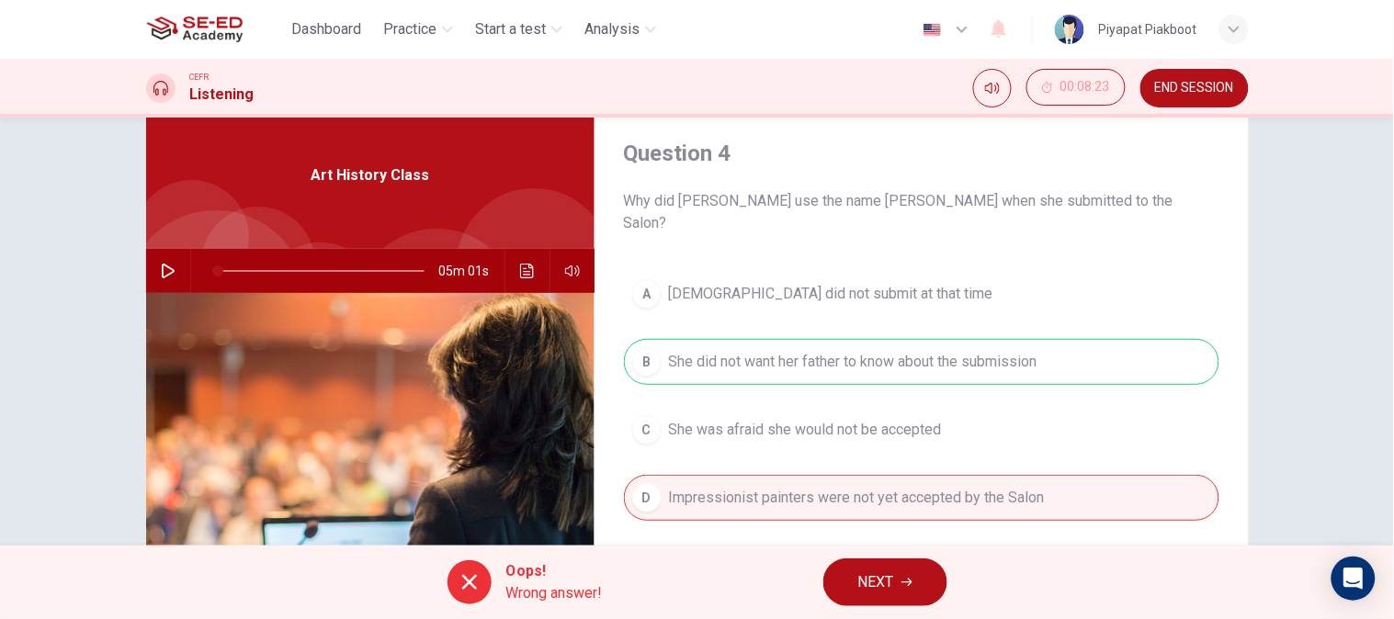
scroll to position [283, 0]
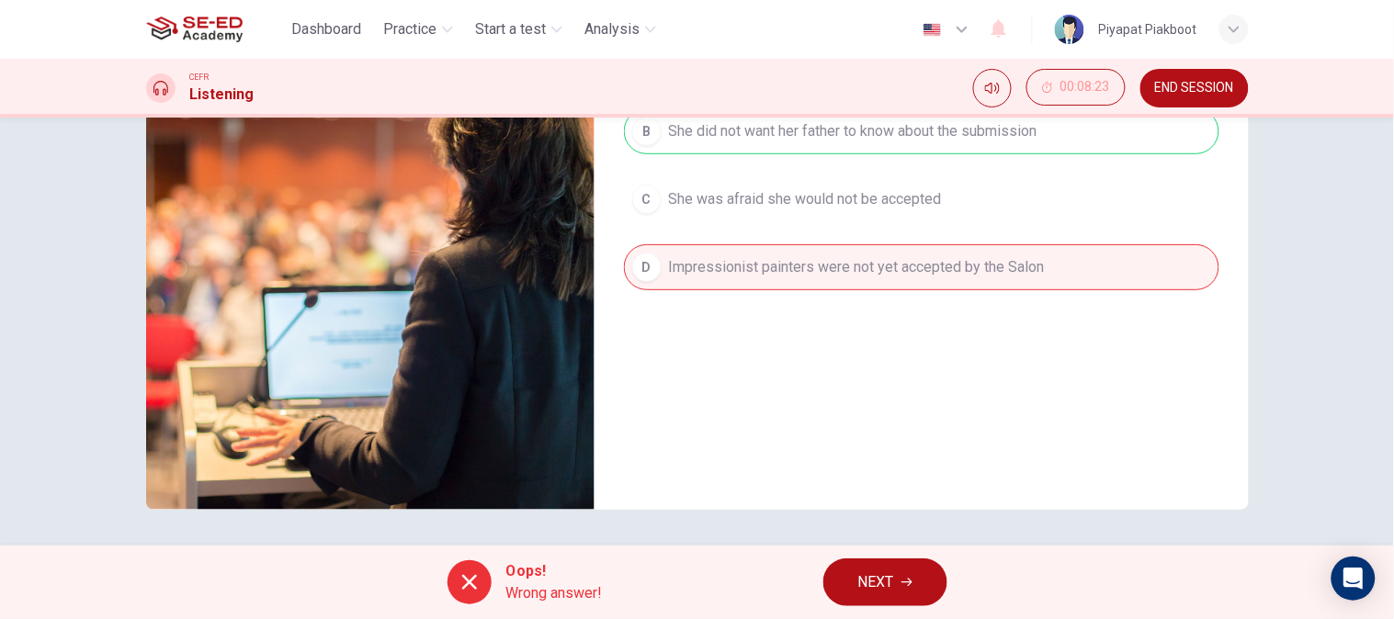
click at [869, 557] on span "NEXT" at bounding box center [876, 583] width 36 height 26
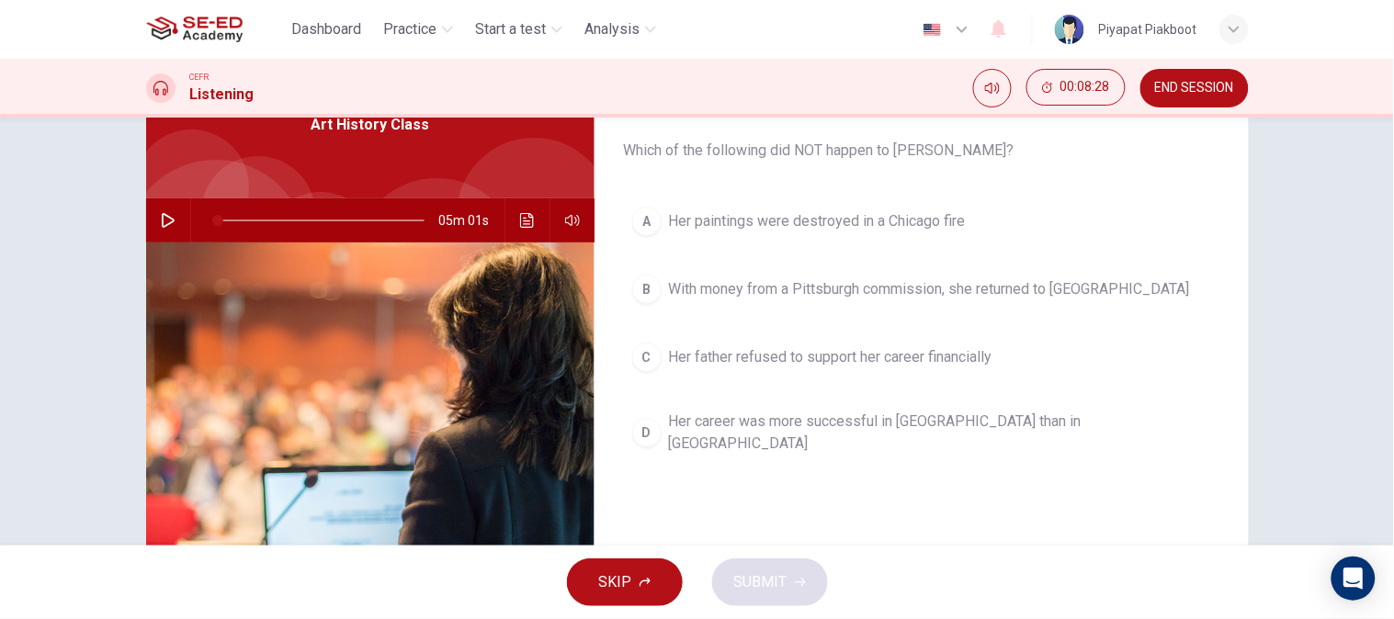
scroll to position [104, 0]
click at [653, 212] on div "A" at bounding box center [646, 220] width 29 height 29
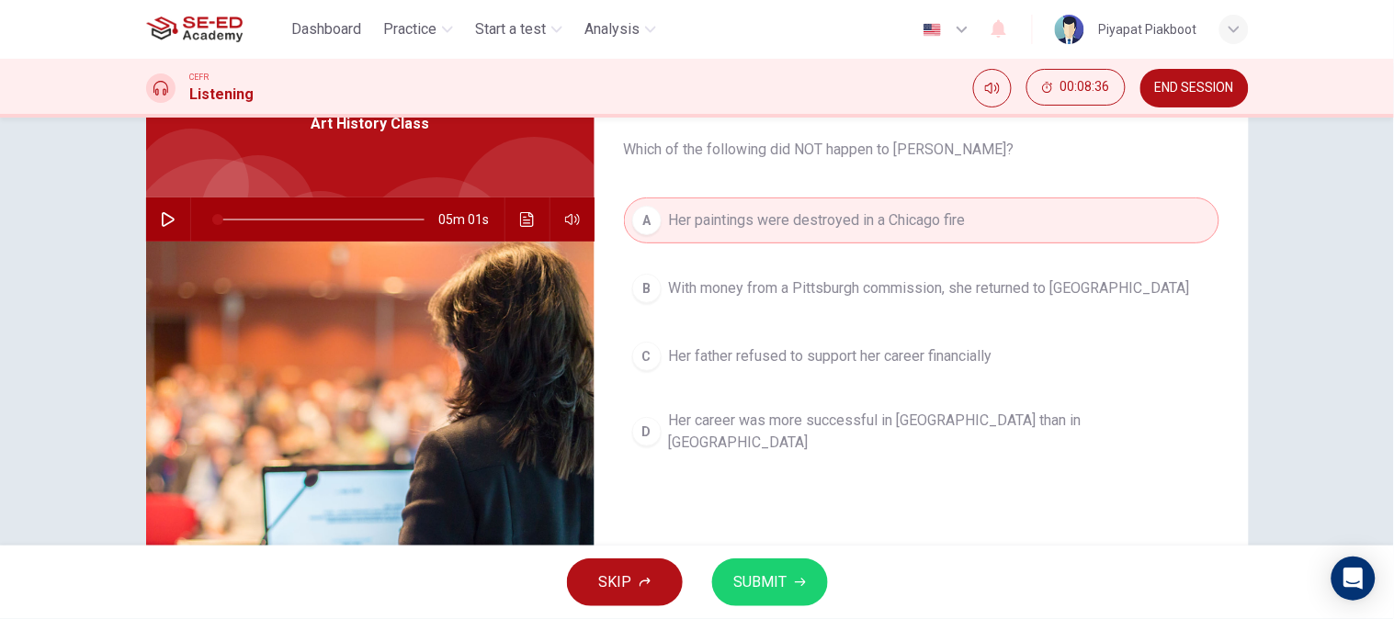
click at [741, 557] on span "SUBMIT" at bounding box center [760, 583] width 53 height 26
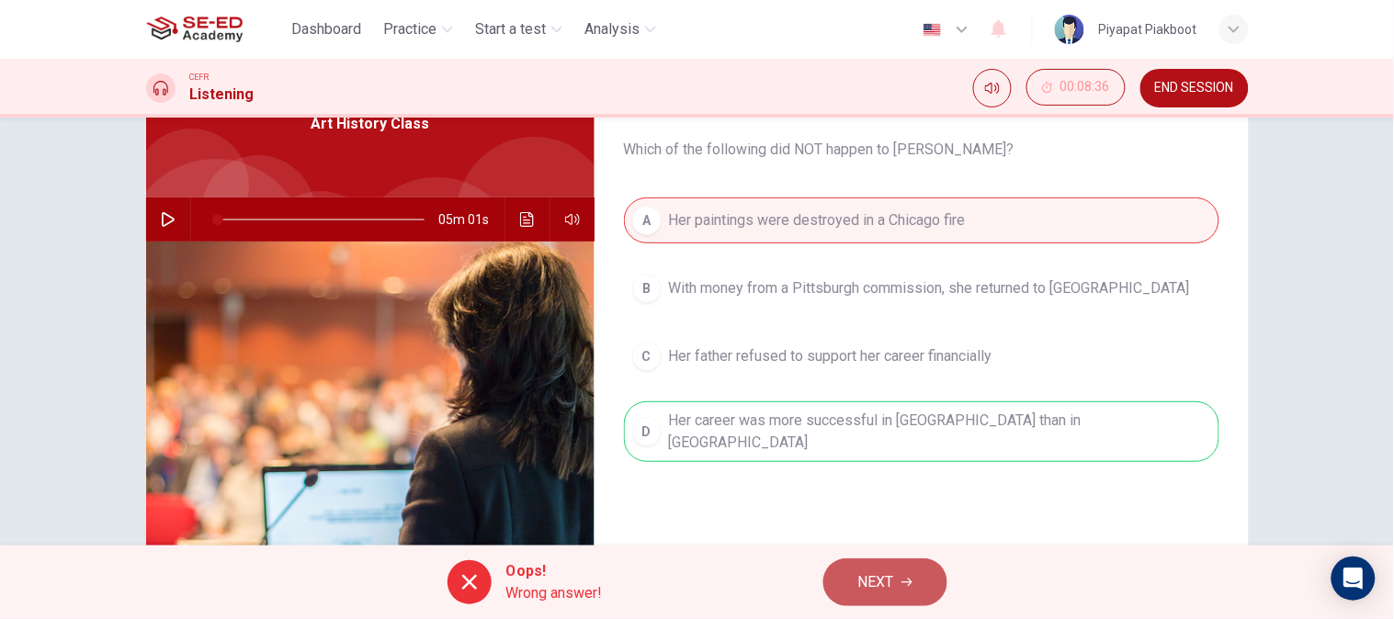
click at [899, 557] on button "NEXT" at bounding box center [885, 583] width 124 height 48
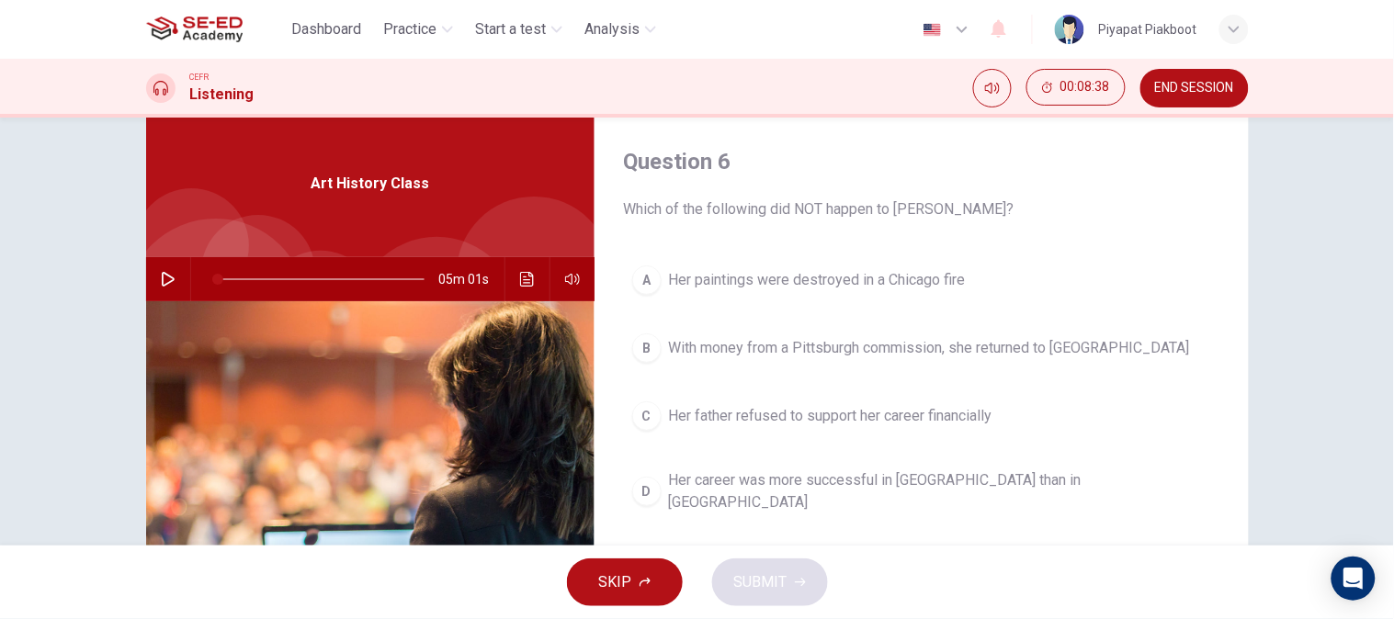
scroll to position [43, 0]
click at [774, 492] on span "Her career was more successful in [GEOGRAPHIC_DATA] than in [GEOGRAPHIC_DATA]" at bounding box center [940, 492] width 542 height 44
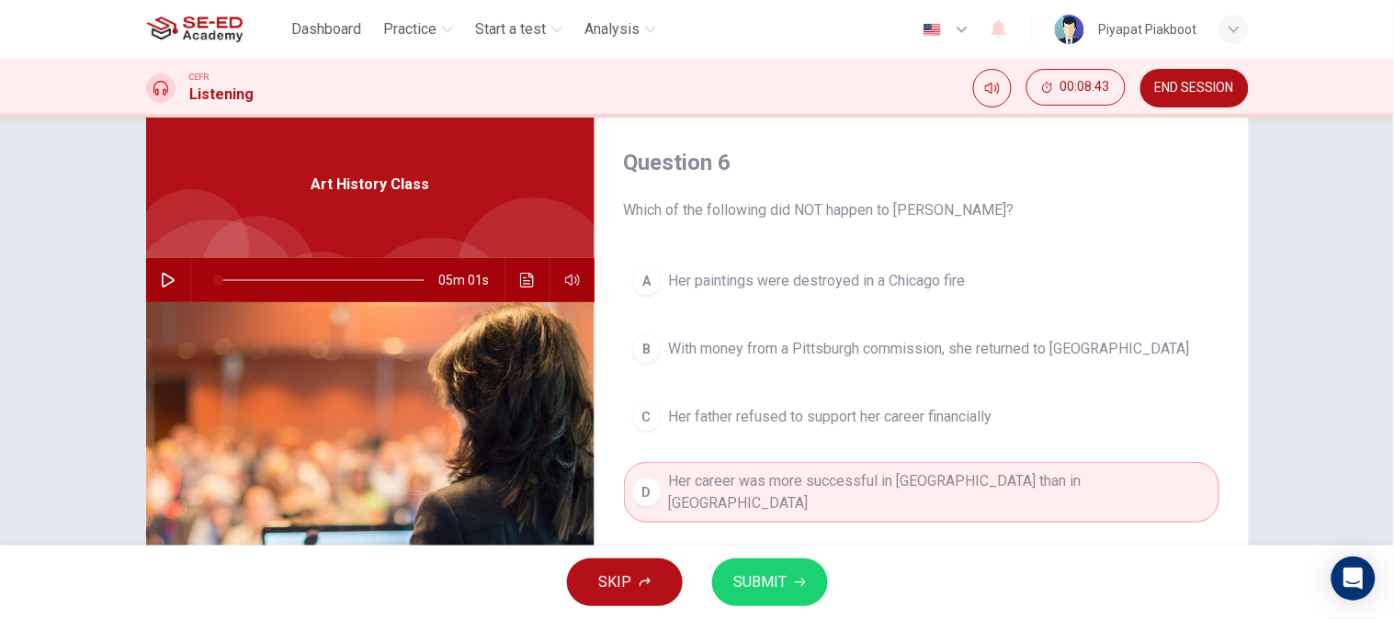
click at [767, 557] on span "SUBMIT" at bounding box center [760, 583] width 53 height 26
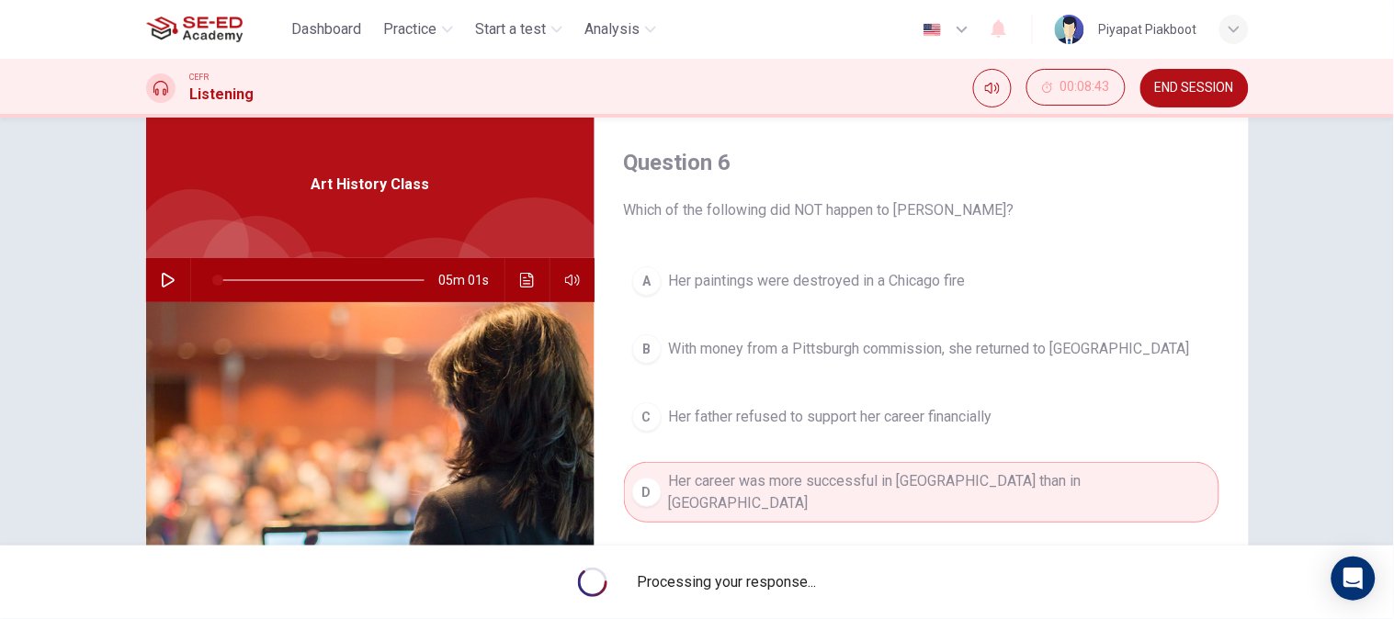
type input "2"
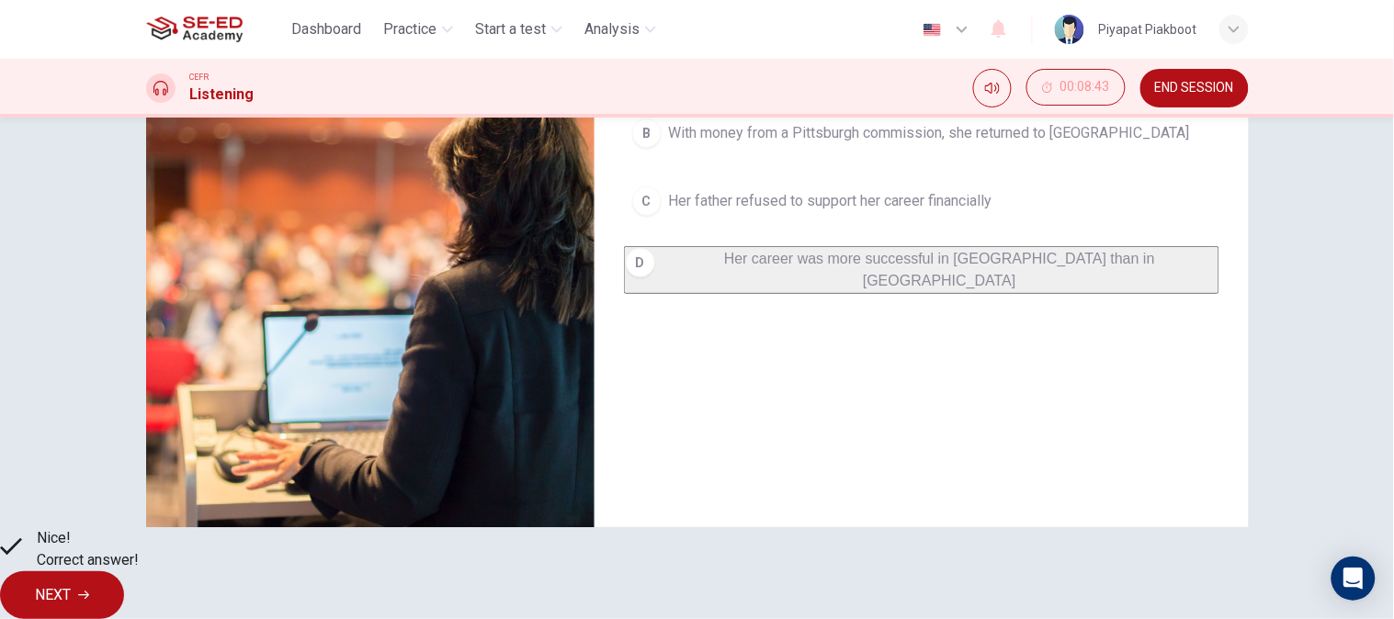
scroll to position [280, 0]
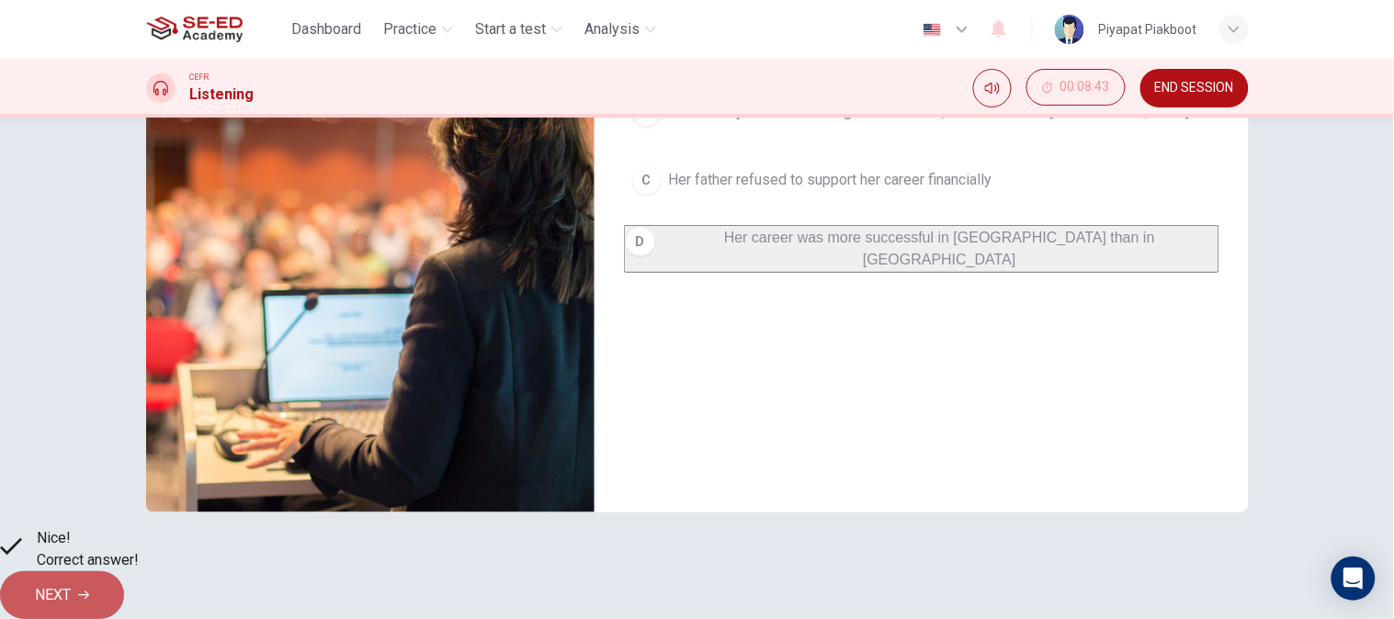
click at [71, 557] on span "NEXT" at bounding box center [53, 596] width 36 height 26
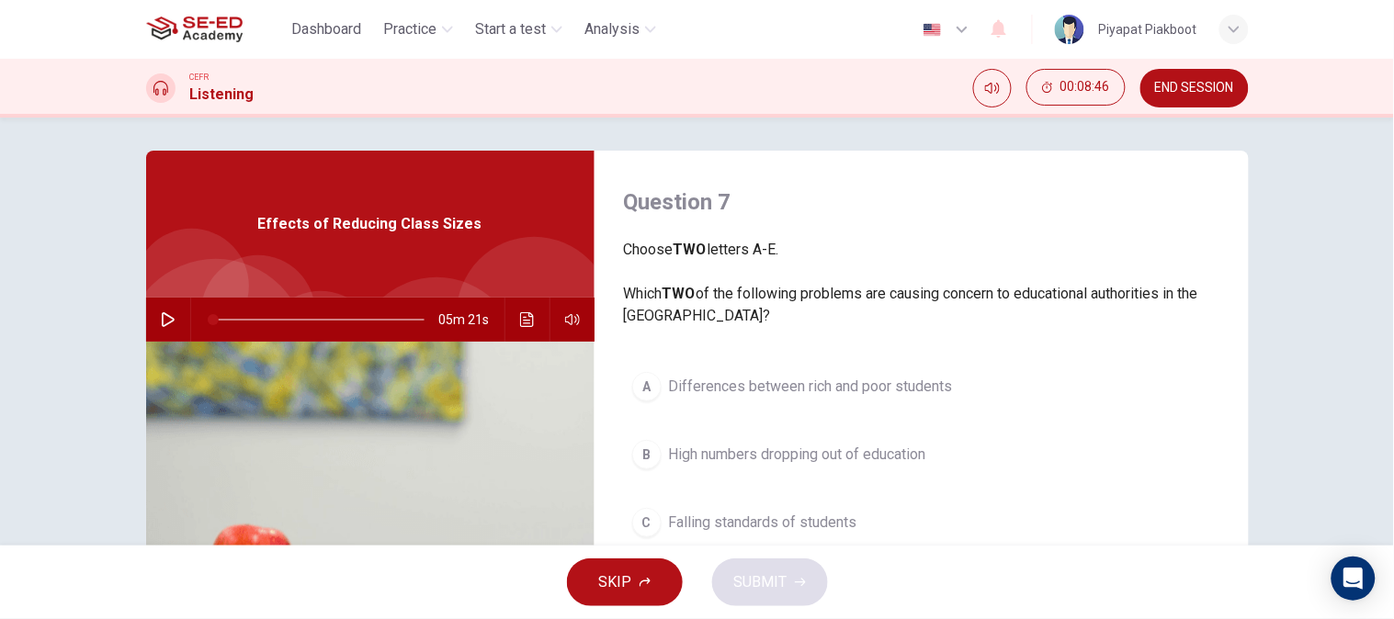
scroll to position [5, 0]
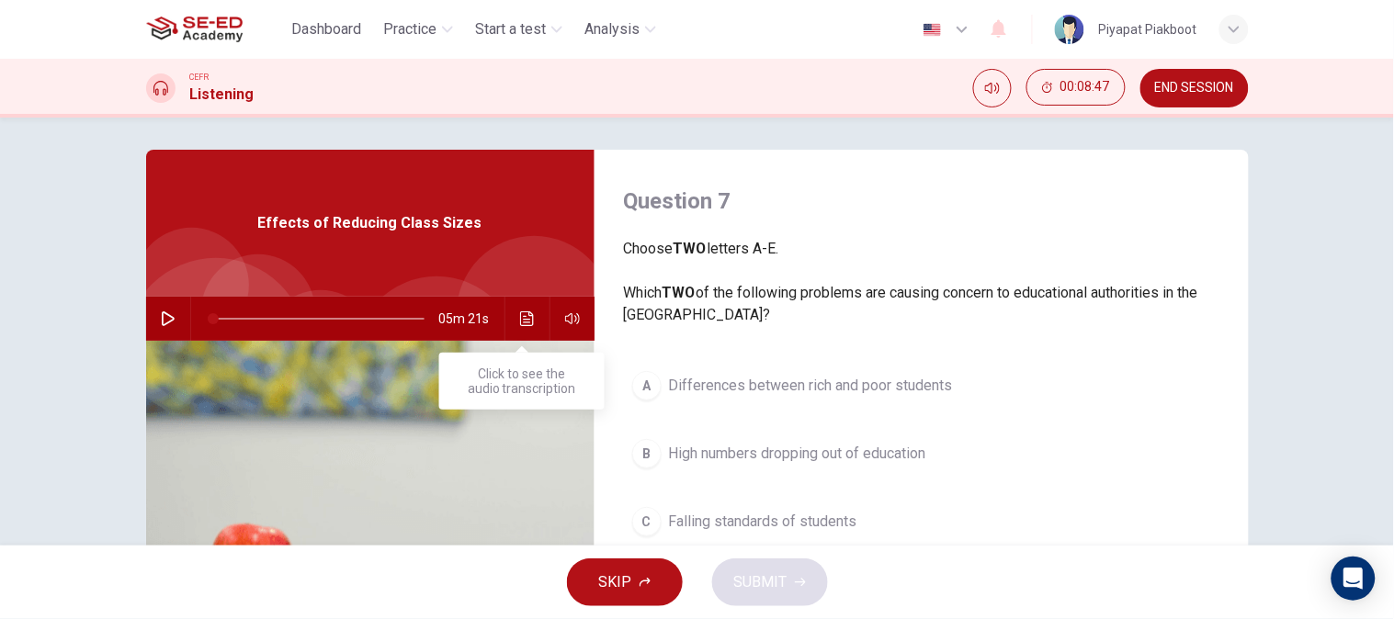
click at [518, 325] on button "Click to see the audio transcription" at bounding box center [527, 319] width 29 height 44
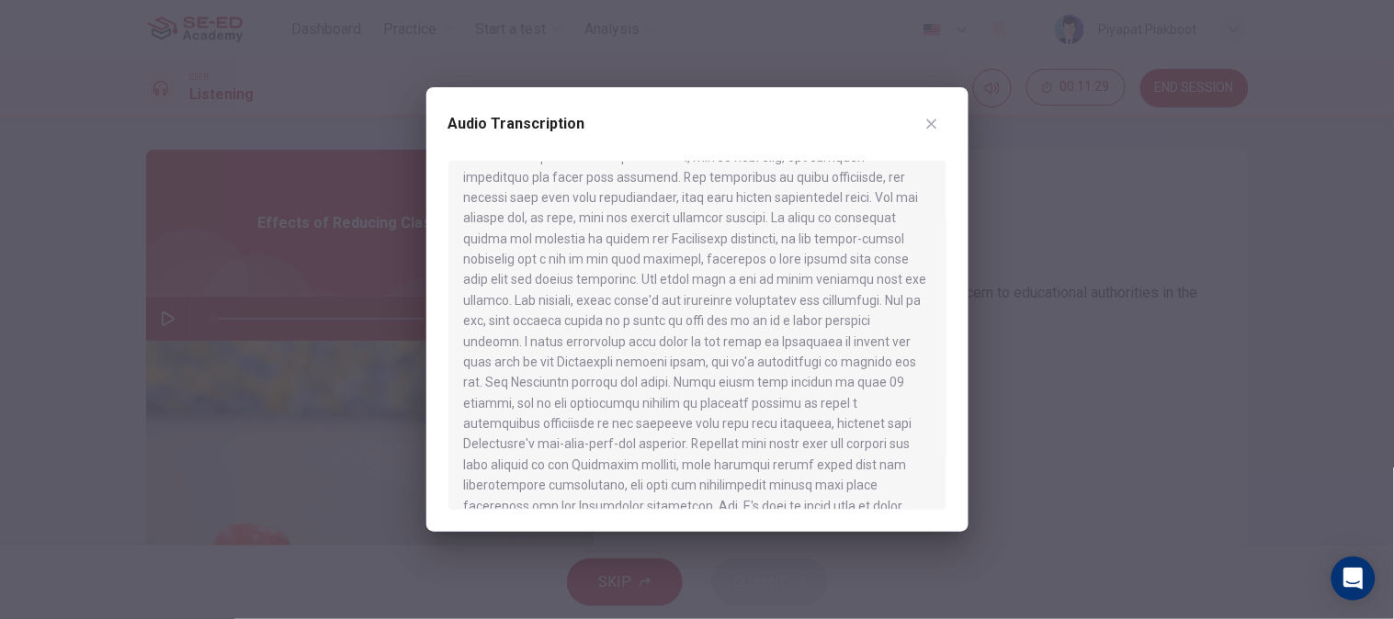
scroll to position [895, 0]
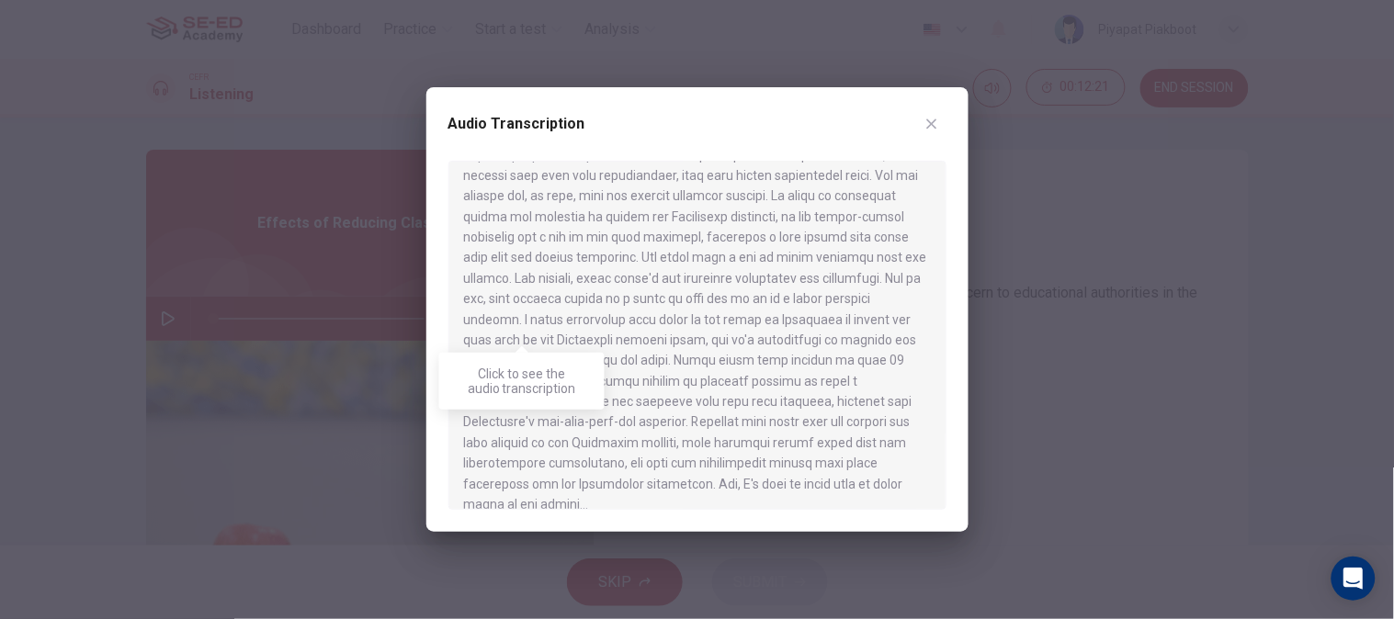
click at [829, 278] on div at bounding box center [697, 335] width 498 height 349
click at [1134, 305] on div at bounding box center [697, 309] width 1394 height 619
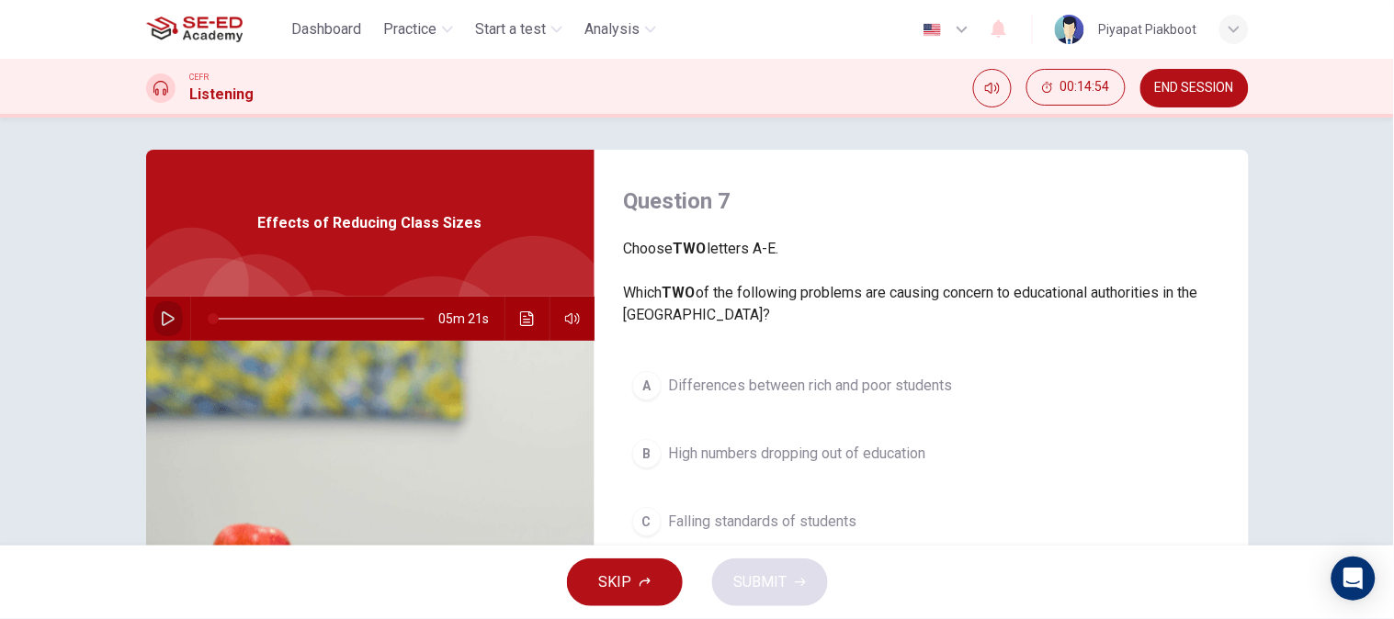
click at [161, 311] on icon "button" at bounding box center [168, 318] width 15 height 15
type input "0"
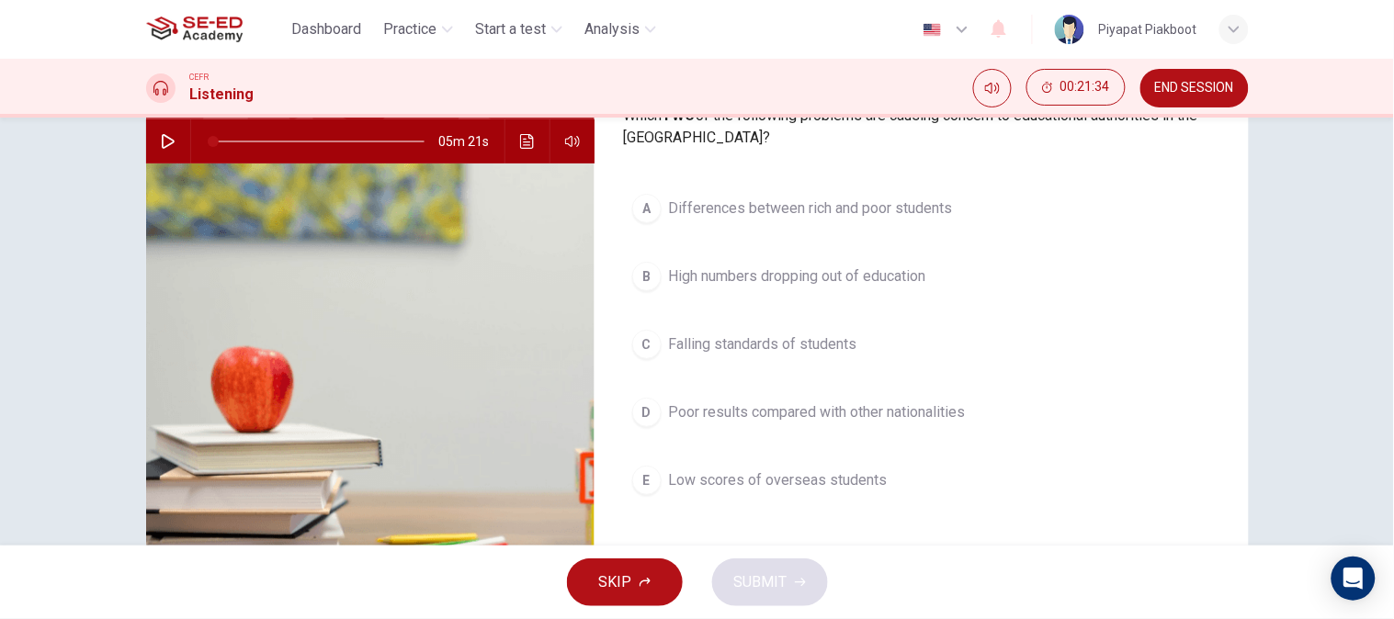
scroll to position [184, 0]
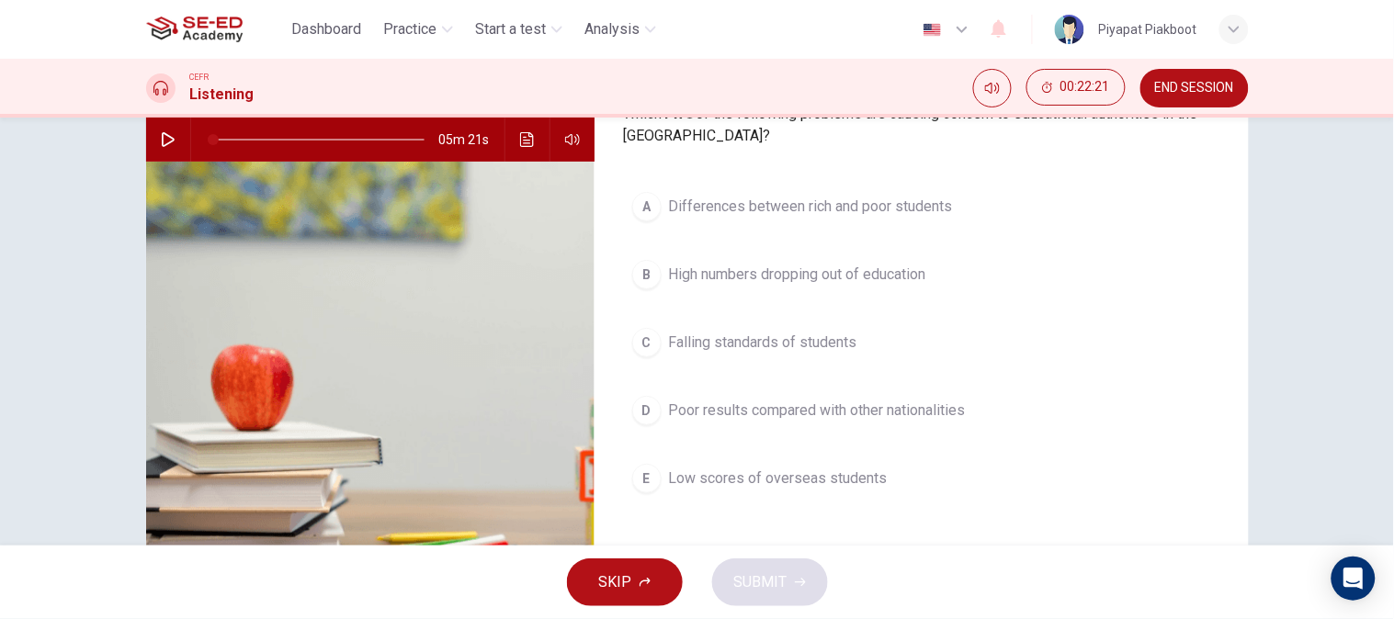
click at [650, 342] on div "C" at bounding box center [646, 342] width 29 height 29
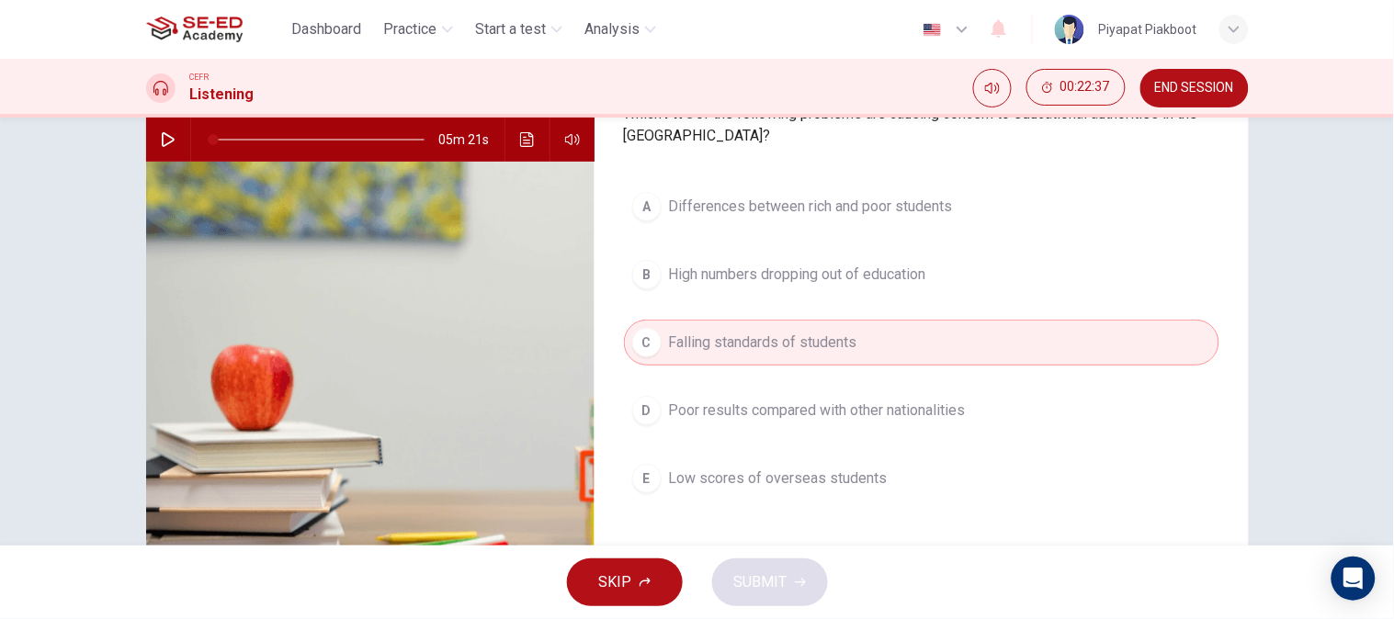
click at [649, 413] on div "D" at bounding box center [646, 410] width 29 height 29
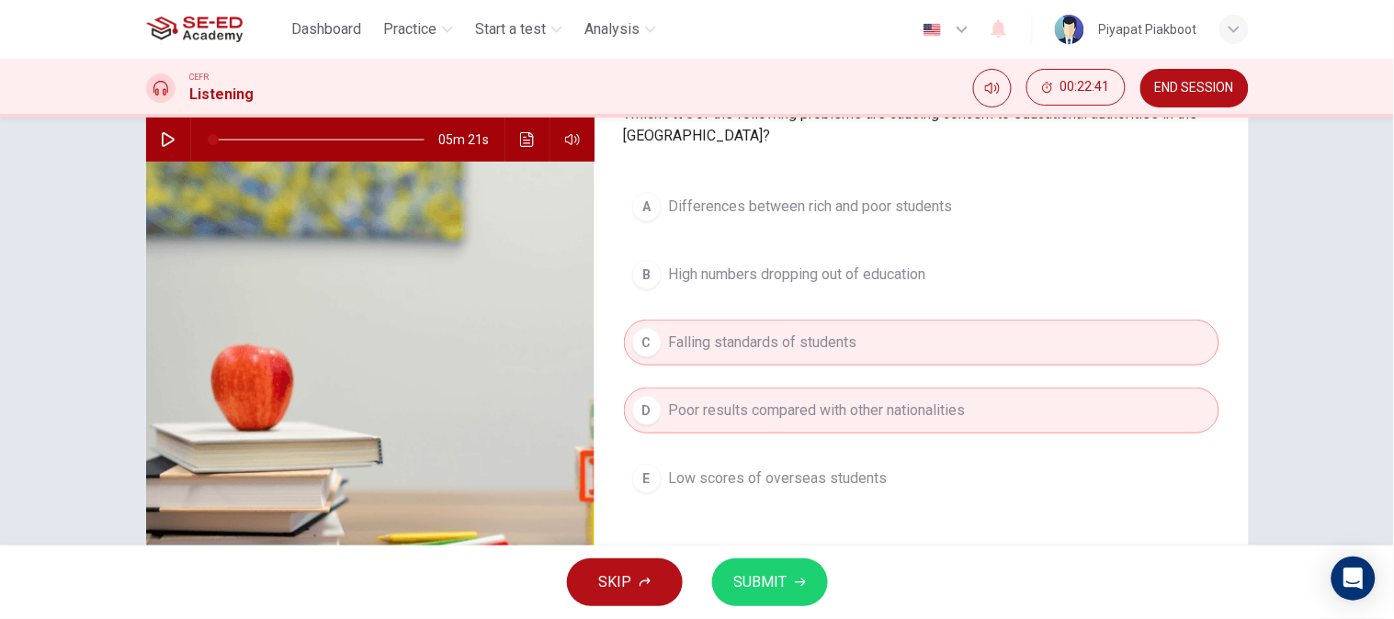
click at [769, 557] on button "SUBMIT" at bounding box center [770, 583] width 116 height 48
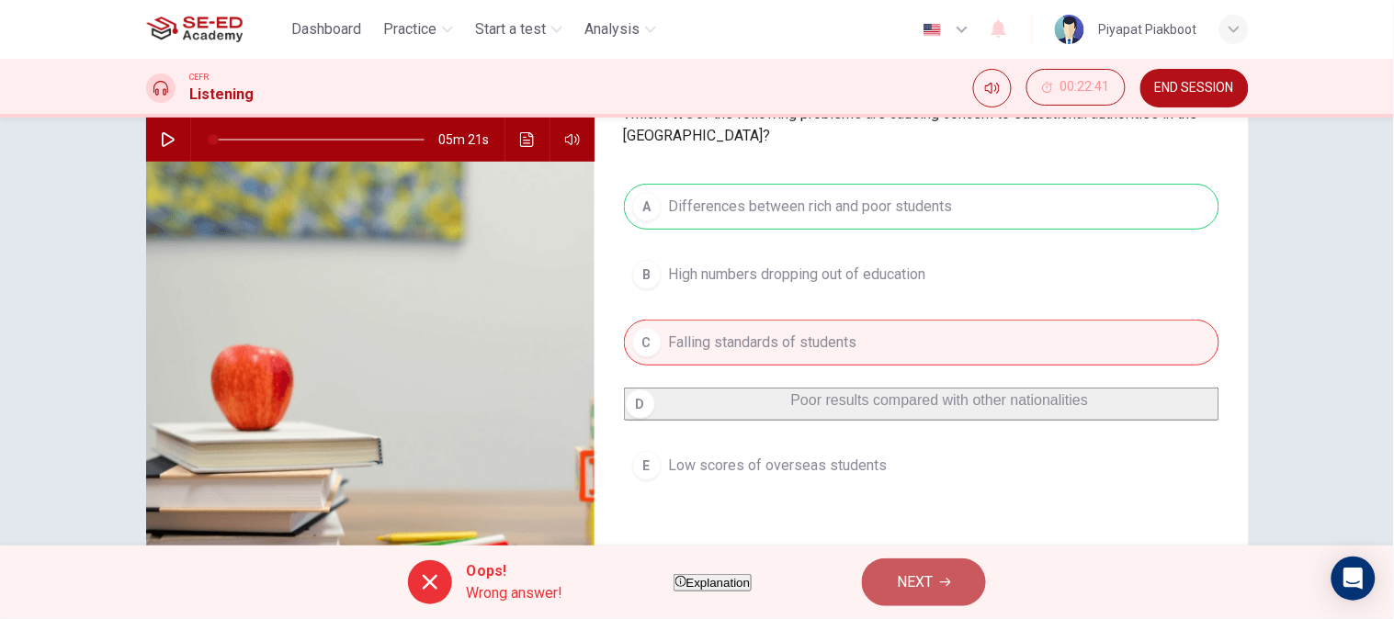
click at [986, 557] on button "NEXT" at bounding box center [924, 583] width 124 height 48
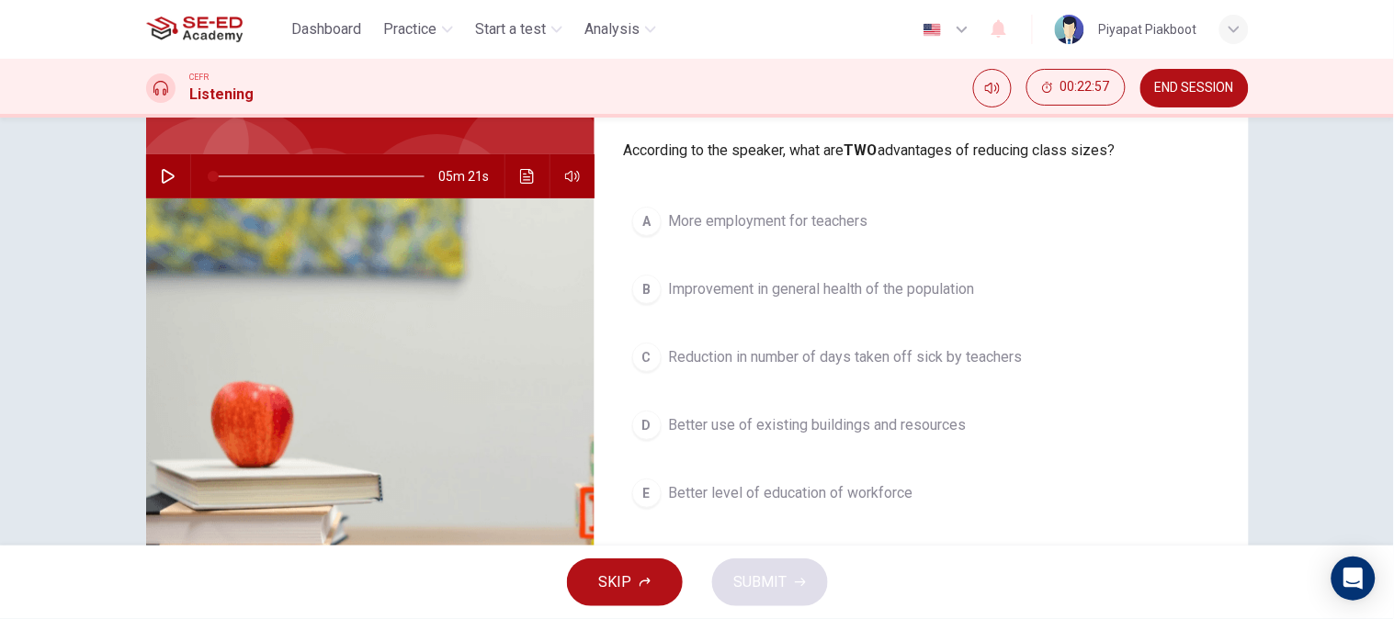
scroll to position [148, 0]
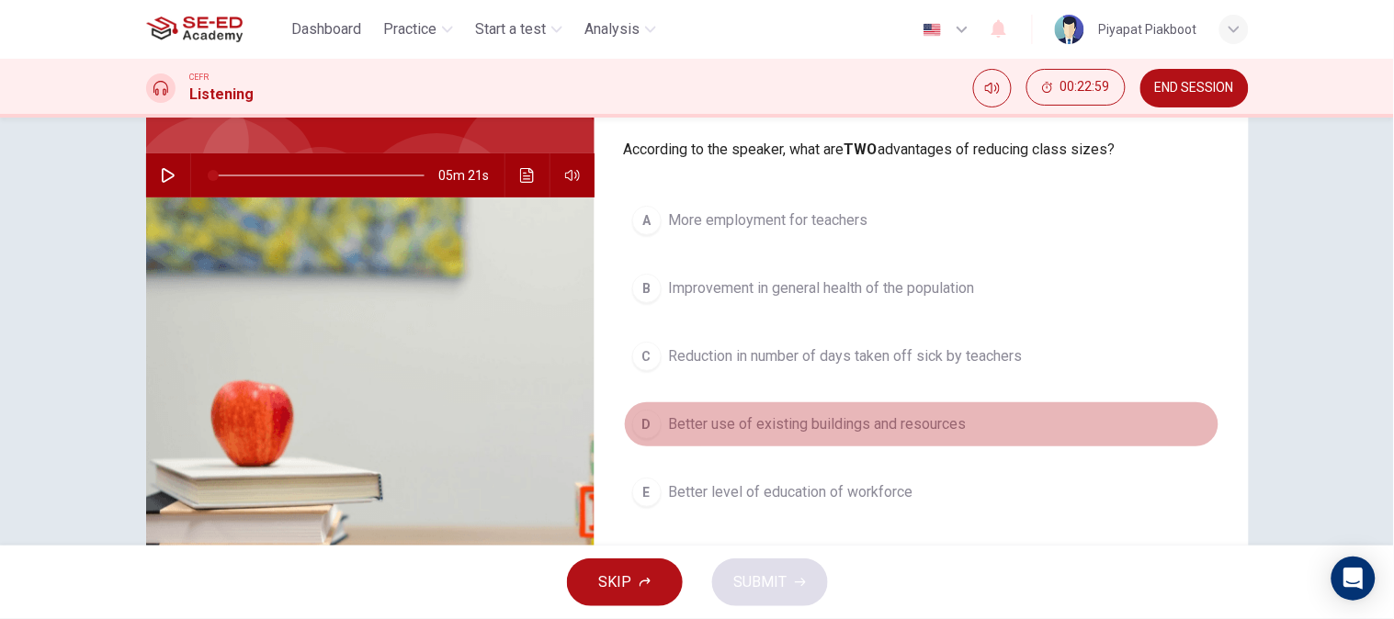
click at [641, 415] on div "D" at bounding box center [646, 424] width 29 height 29
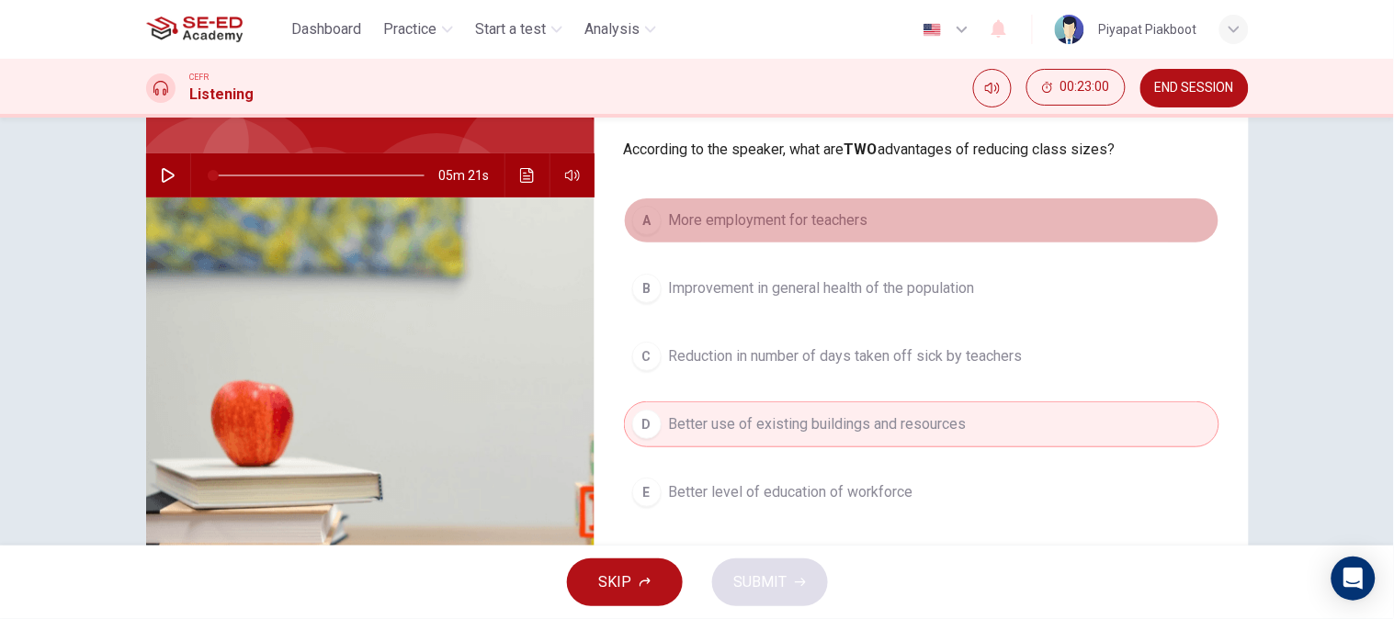
click at [640, 232] on div "A" at bounding box center [646, 220] width 29 height 29
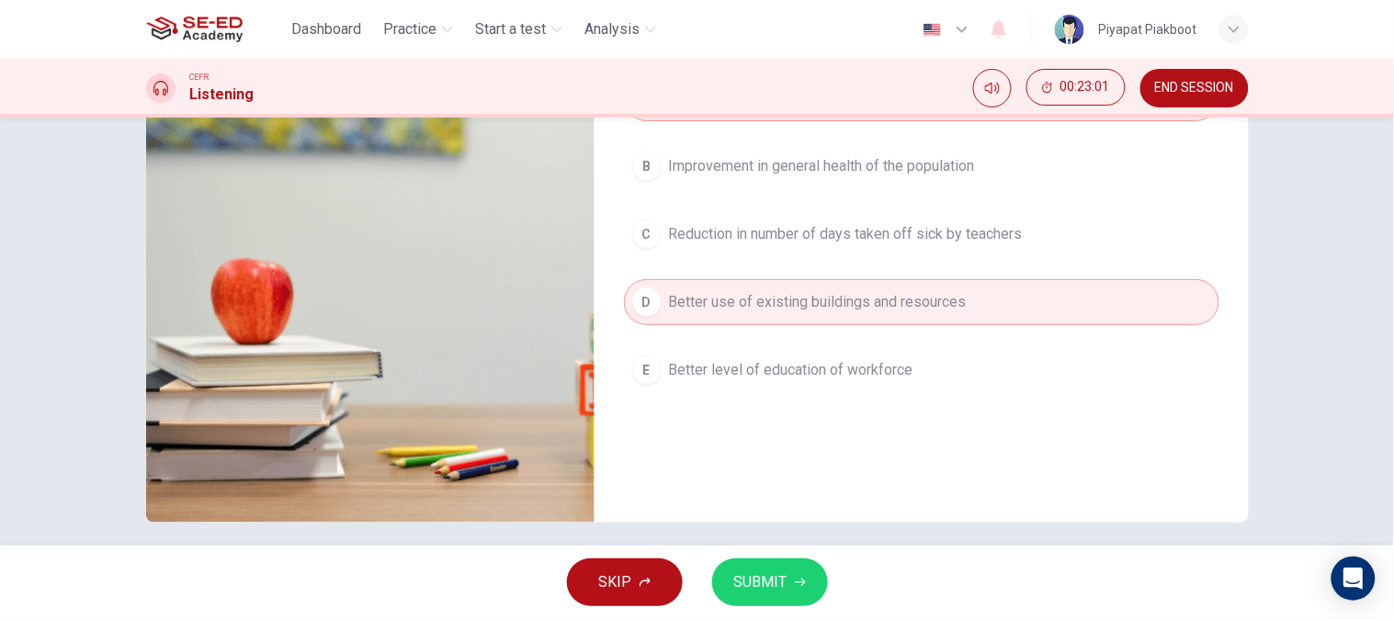
scroll to position [271, 0]
click at [738, 557] on span "SUBMIT" at bounding box center [760, 583] width 53 height 26
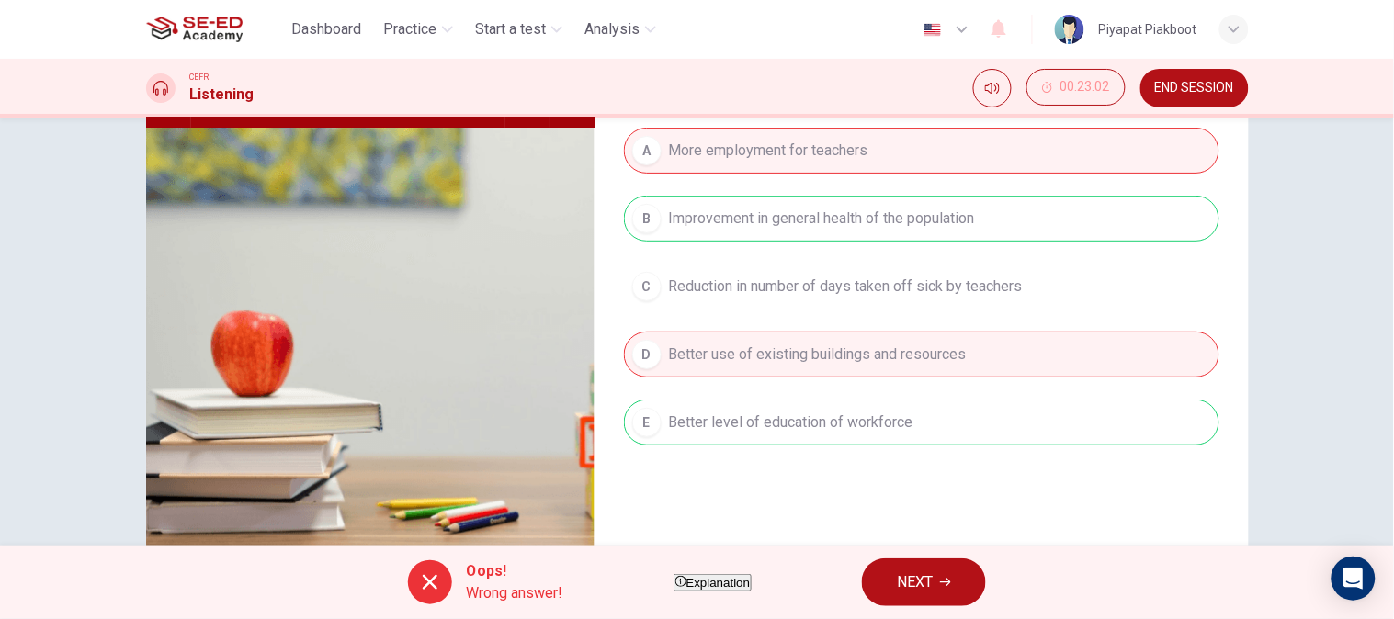
scroll to position [189, 0]
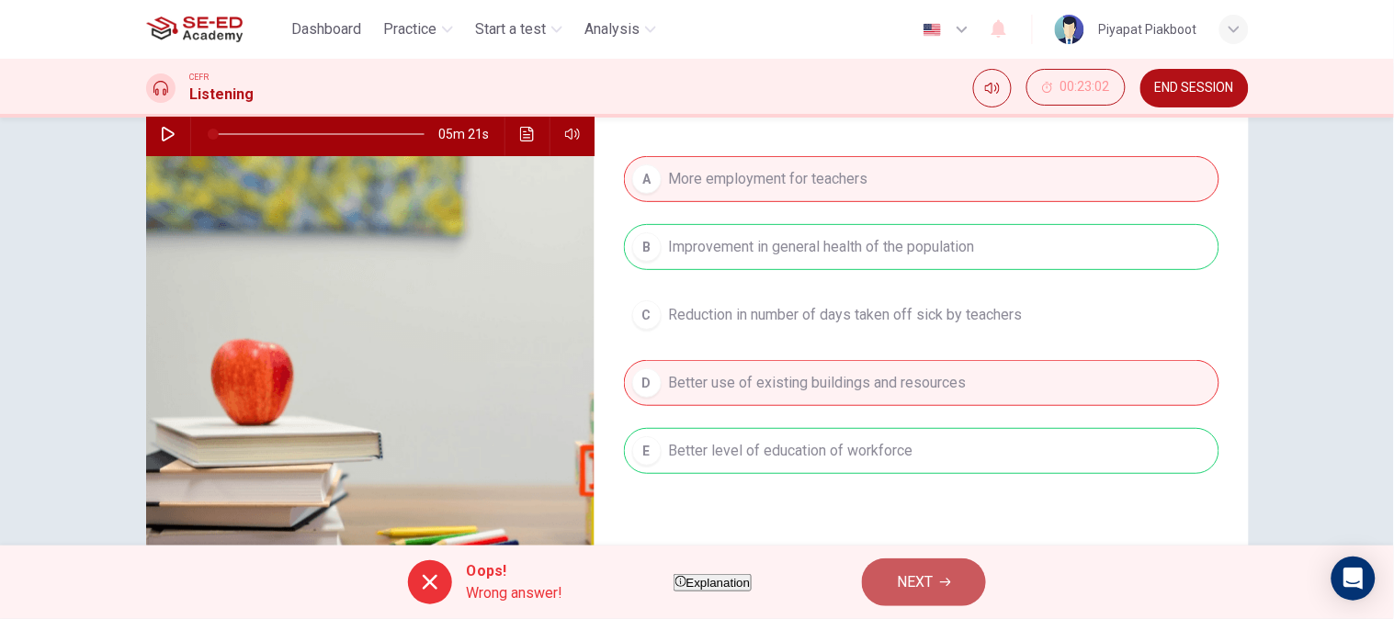
click at [933, 557] on span "NEXT" at bounding box center [915, 583] width 36 height 26
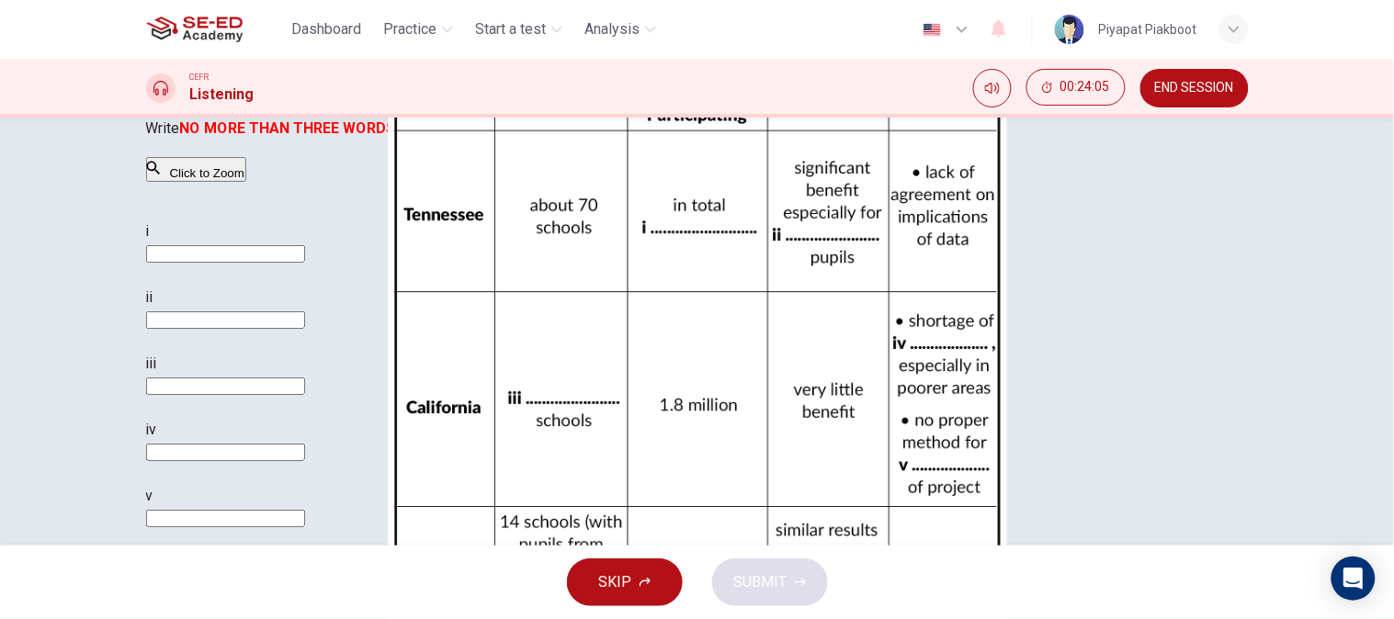
scroll to position [283, 0]
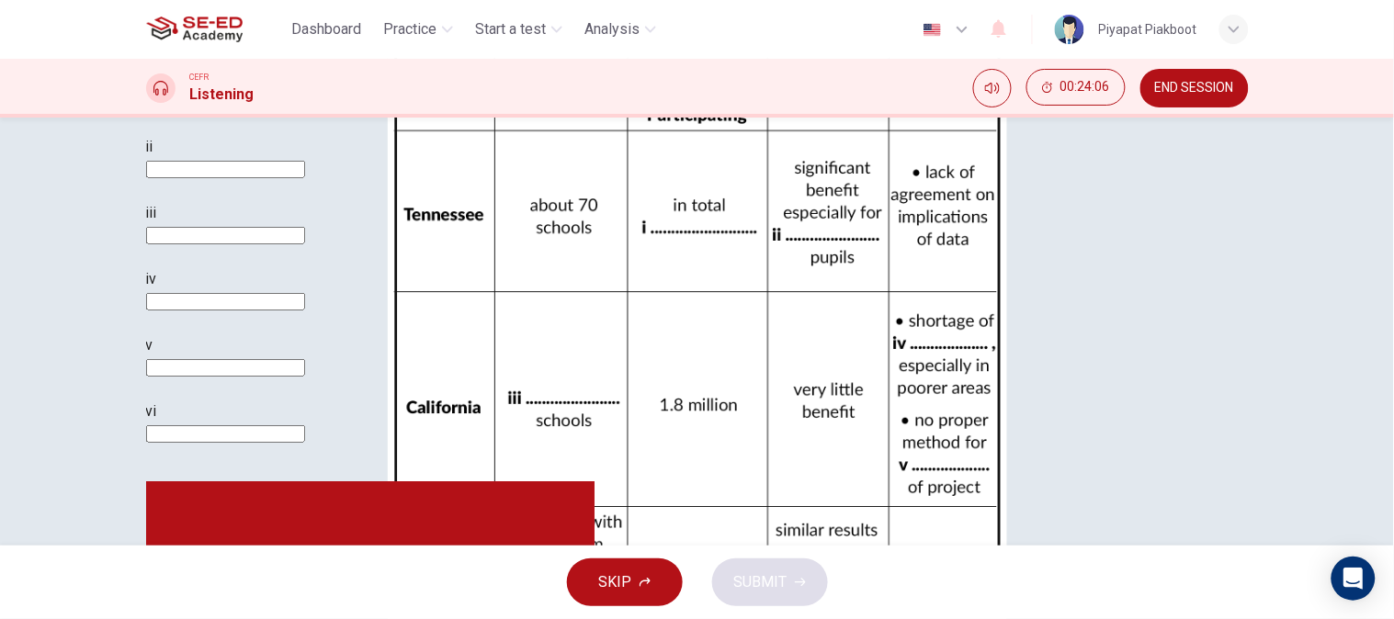
click at [305, 112] on input at bounding box center [225, 103] width 159 height 17
click at [800, 114] on div "i" at bounding box center [473, 92] width 654 height 44
click at [305, 112] on input at bounding box center [225, 103] width 159 height 17
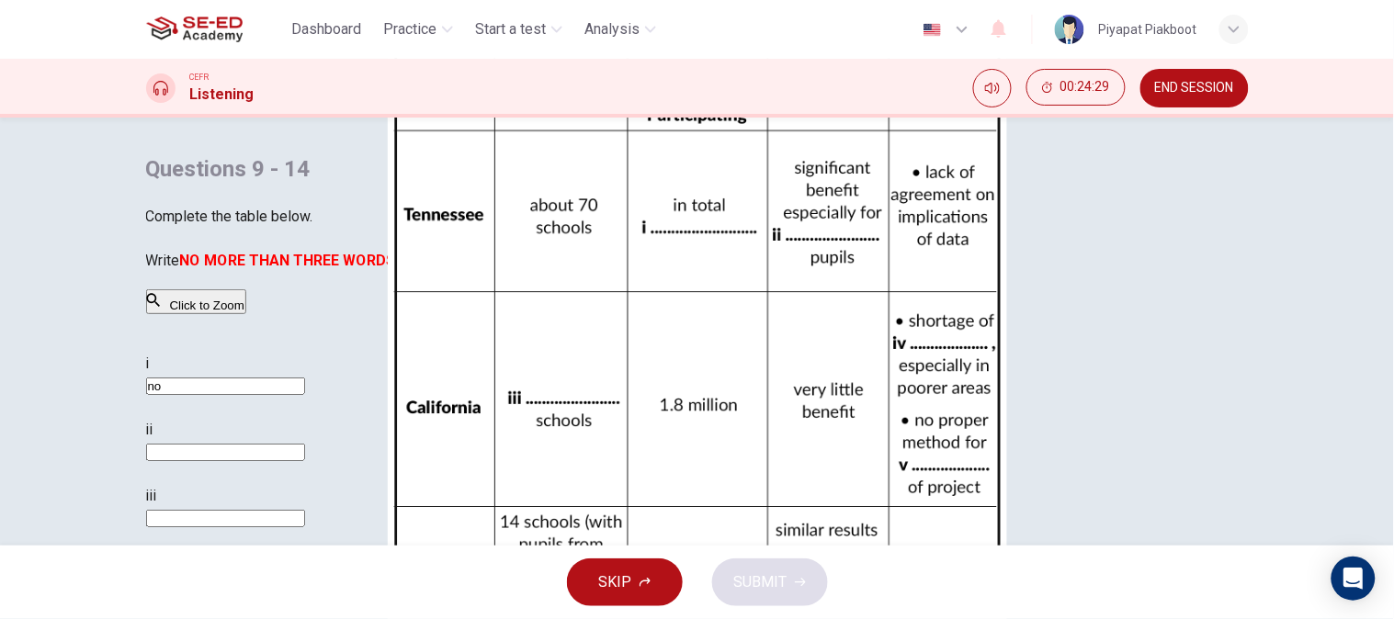
type input "n"
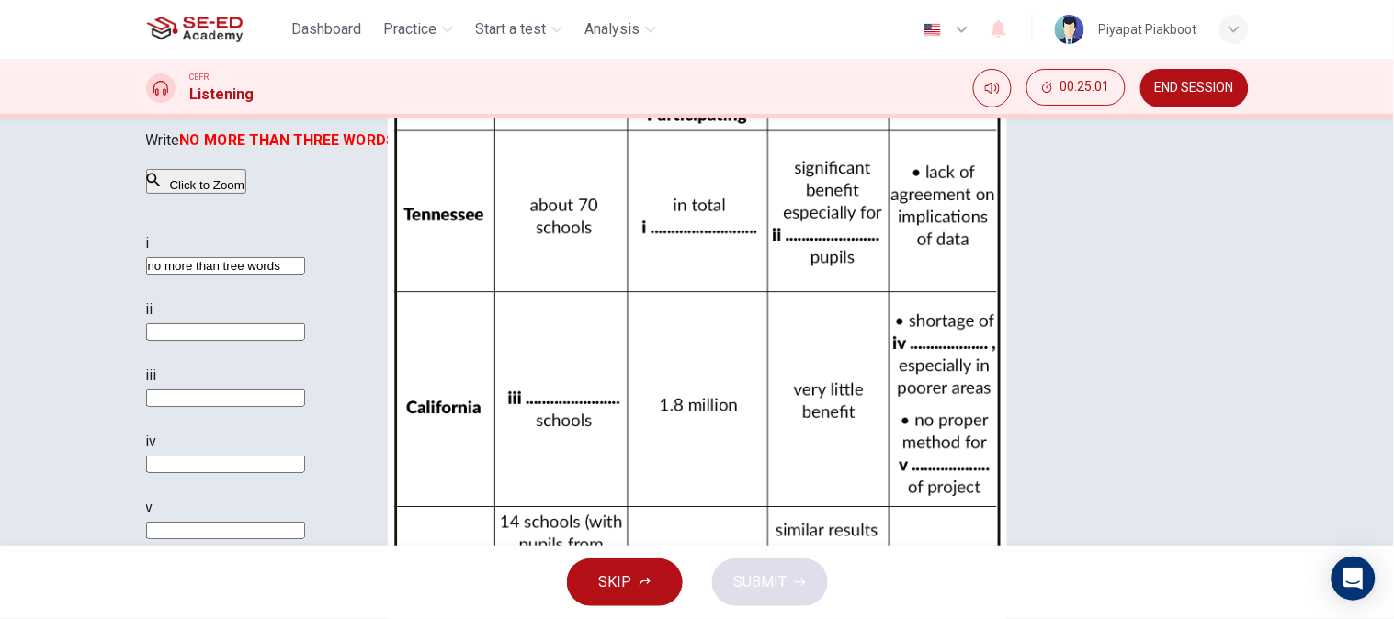
drag, startPoint x: 684, startPoint y: 359, endPoint x: 847, endPoint y: 359, distance: 163.5
click at [305, 275] on input "no more than tree words" at bounding box center [225, 265] width 159 height 17
drag, startPoint x: 847, startPoint y: 359, endPoint x: 677, endPoint y: 362, distance: 170.0
click at [305, 275] on input "no more than tree words" at bounding box center [225, 265] width 159 height 17
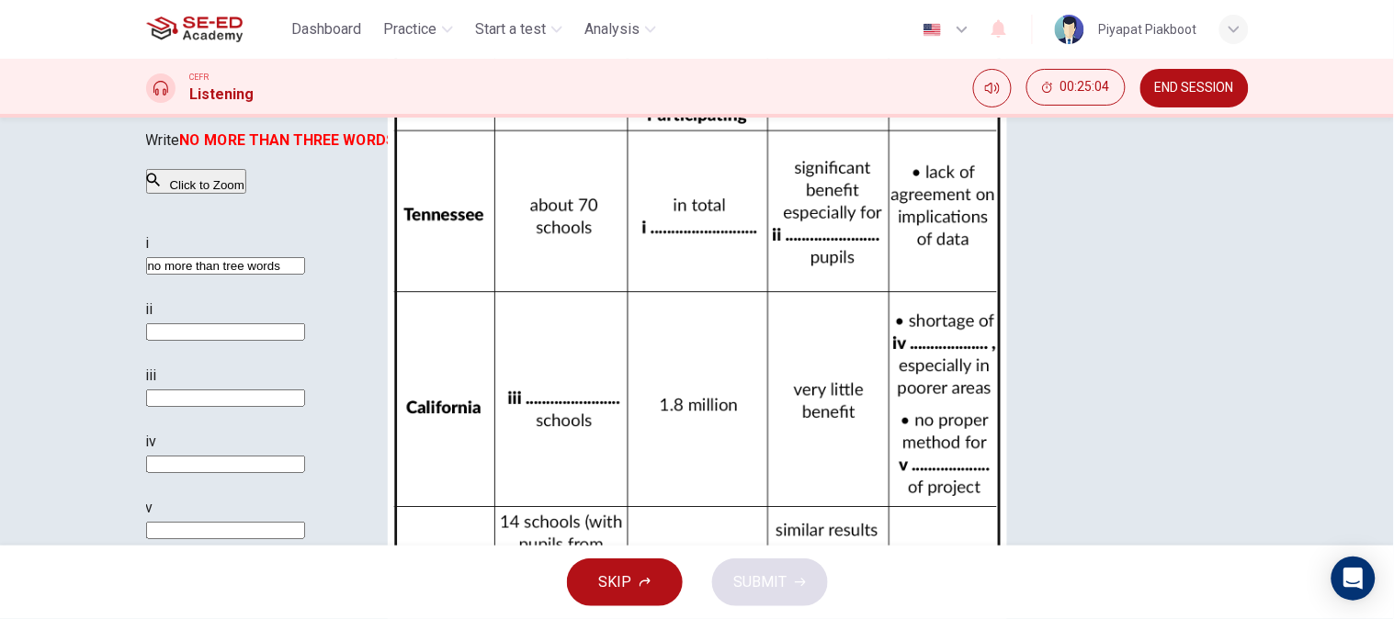
type input "no more than tree words"
click at [305, 341] on input at bounding box center [225, 331] width 159 height 17
paste input "n"
type input "no"
click at [305, 407] on input at bounding box center [225, 398] width 159 height 17
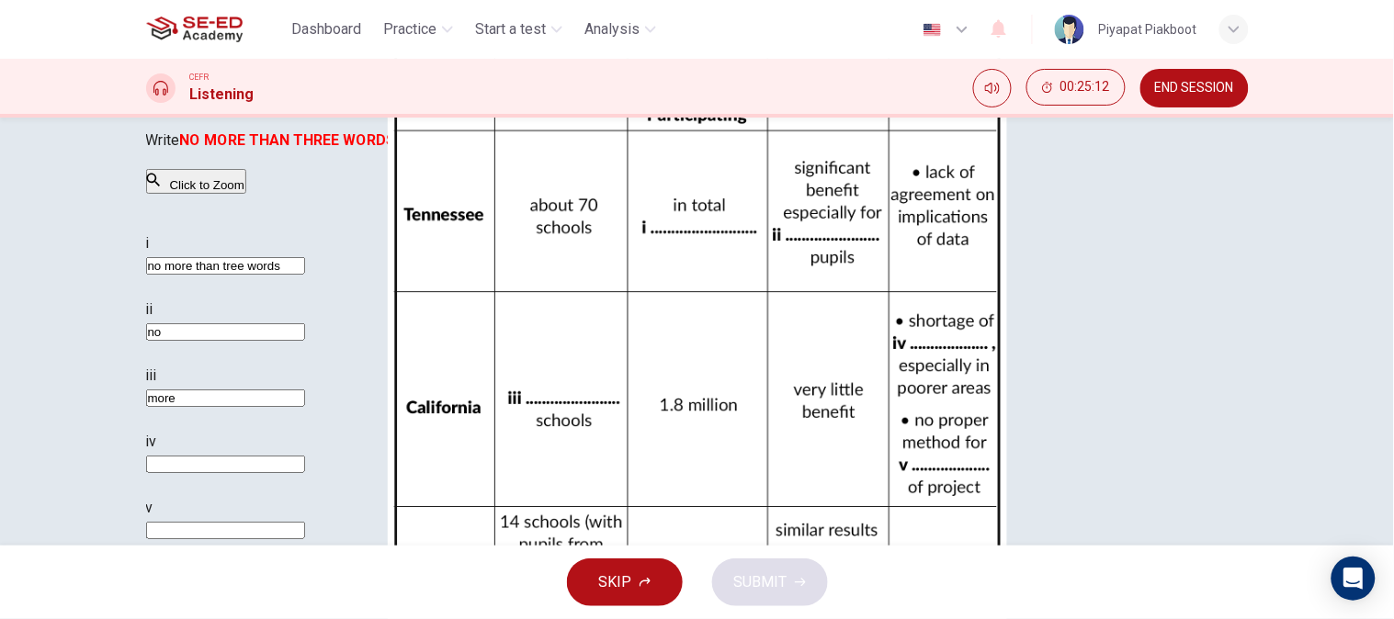
type input "more"
click at [305, 473] on input at bounding box center [225, 464] width 159 height 17
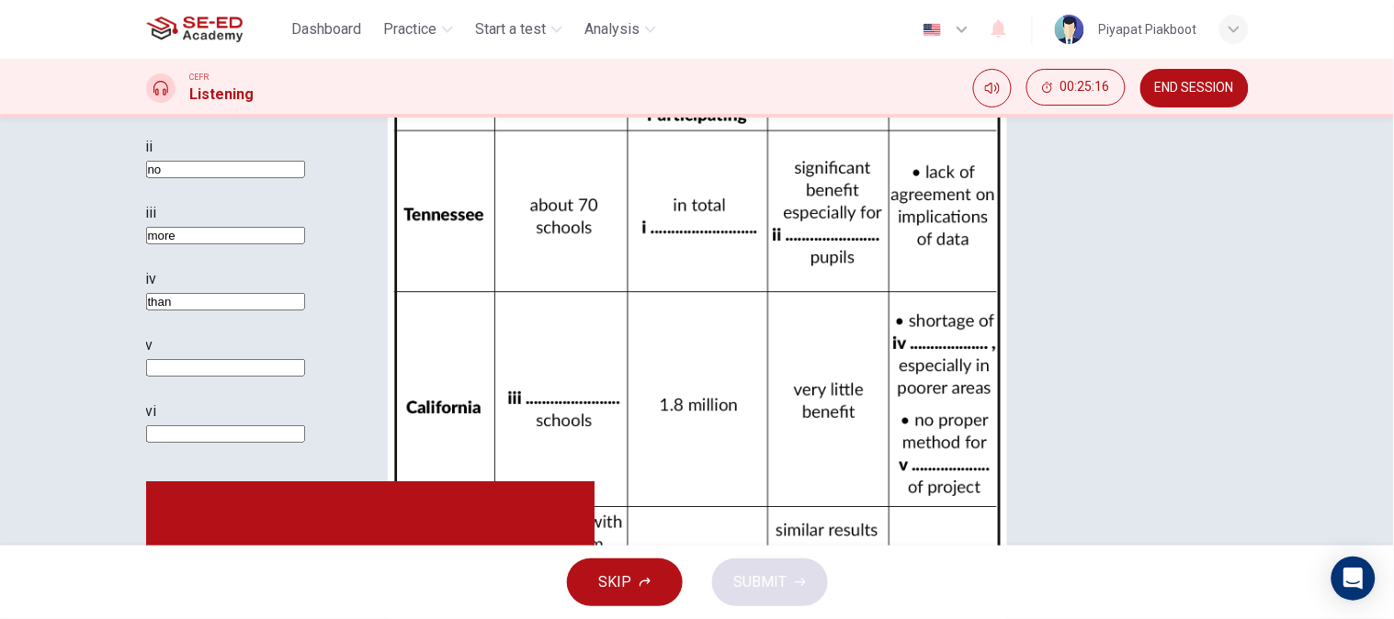
type input "than"
click at [305, 377] on input at bounding box center [225, 367] width 159 height 17
type input "three"
click at [305, 443] on input at bounding box center [225, 433] width 159 height 17
click at [305, 443] on input "eords" at bounding box center [225, 433] width 159 height 17
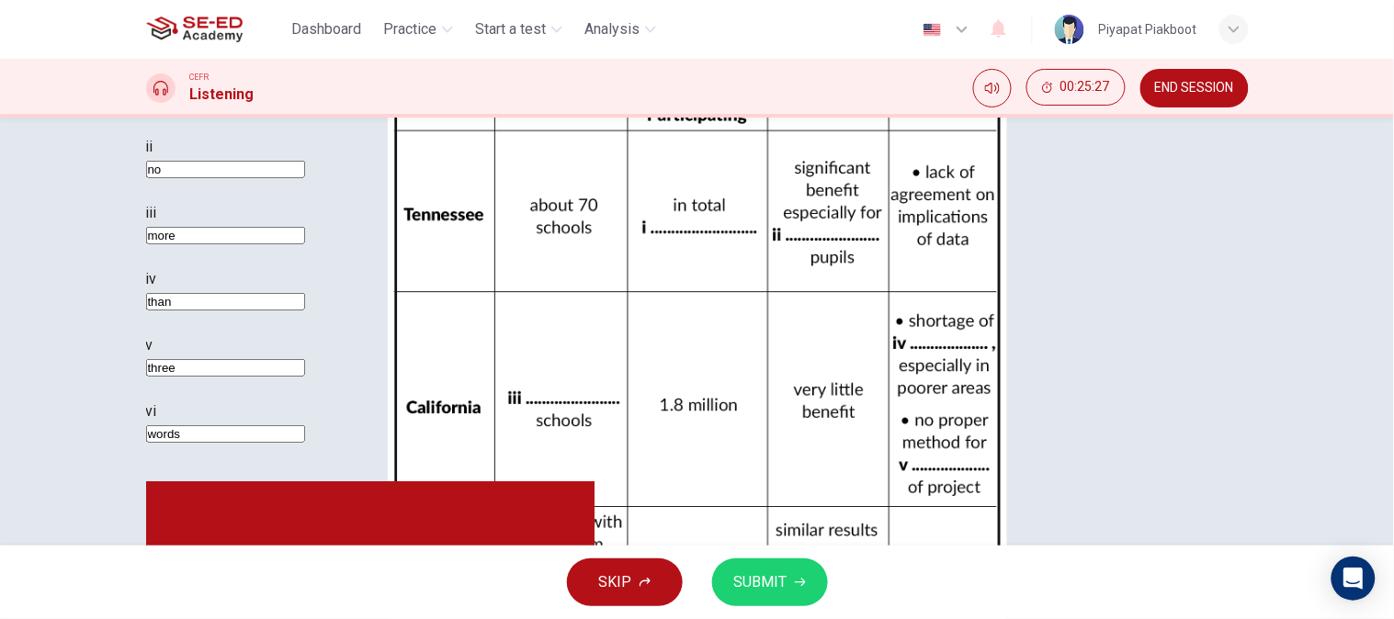
type input "words"
click at [769, 557] on span "SUBMIT" at bounding box center [760, 583] width 53 height 26
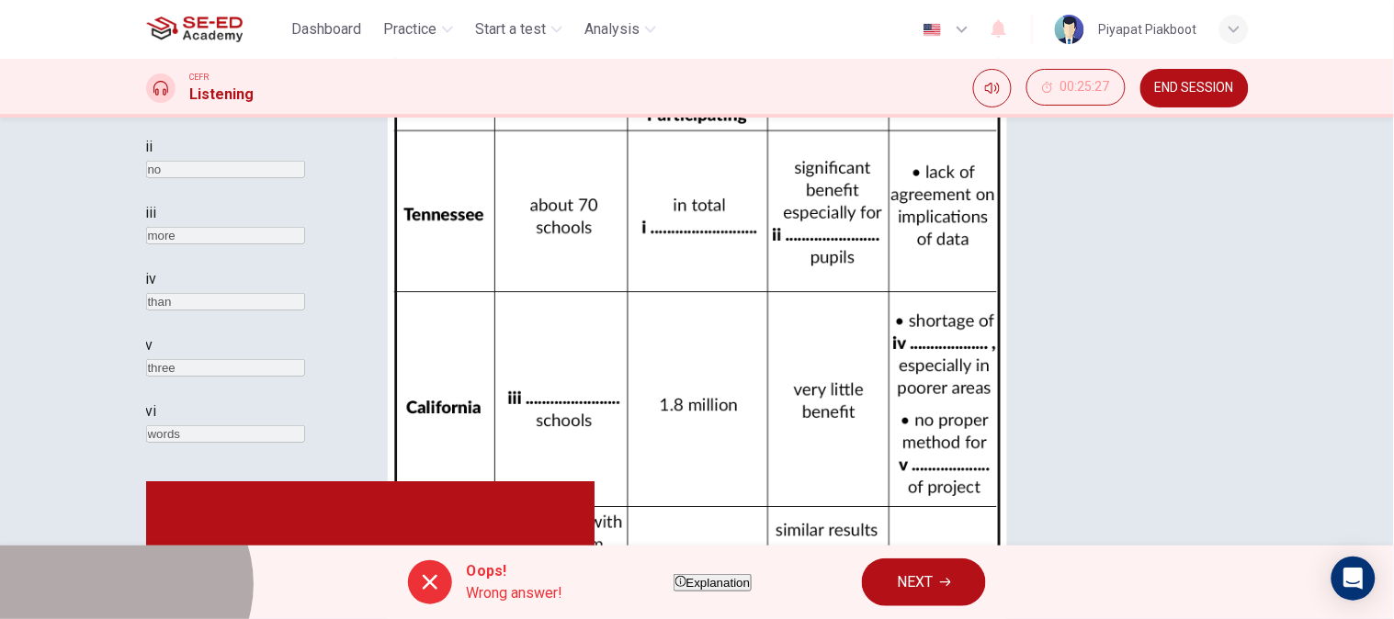
click at [752, 557] on button "Explanation" at bounding box center [712, 582] width 79 height 17
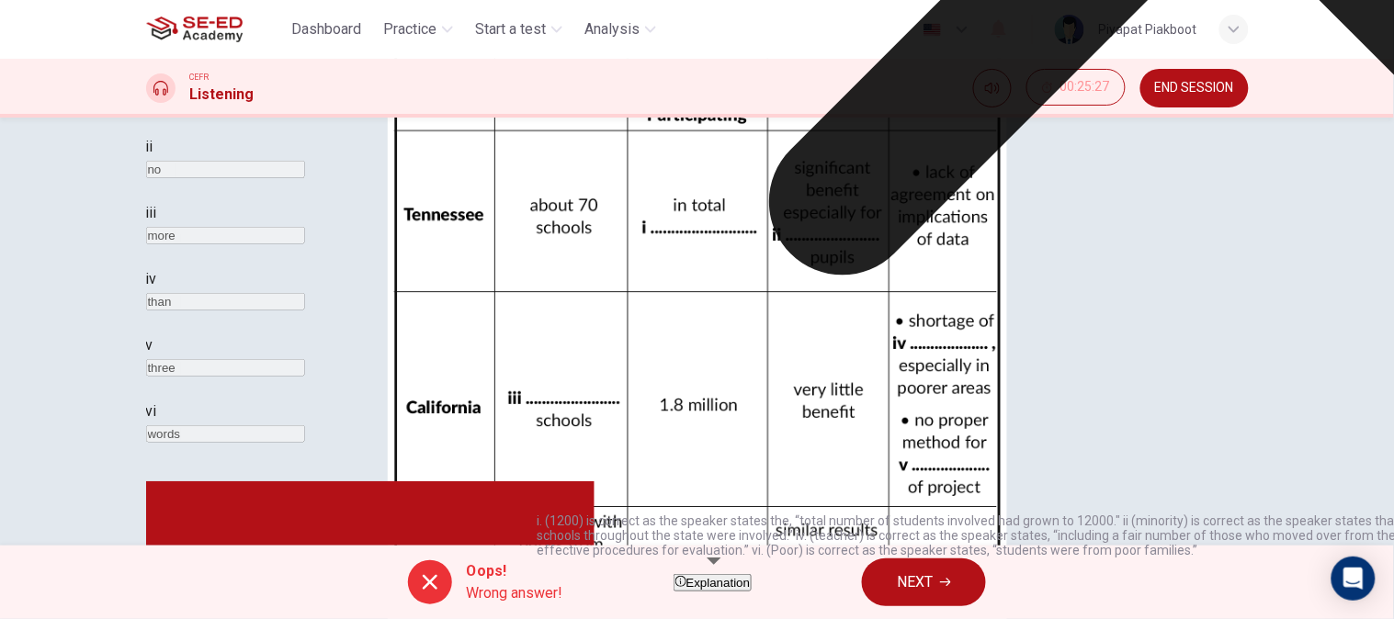
click at [984, 557] on button "NEXT" at bounding box center [924, 583] width 124 height 48
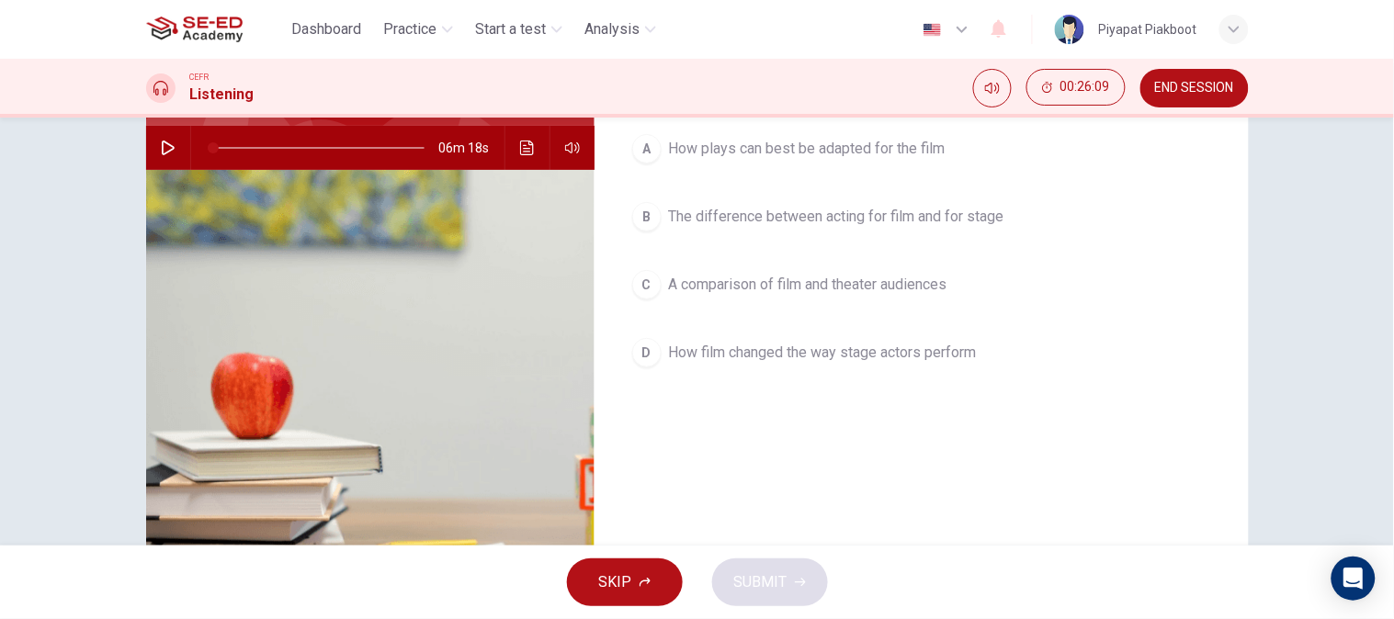
scroll to position [0, 0]
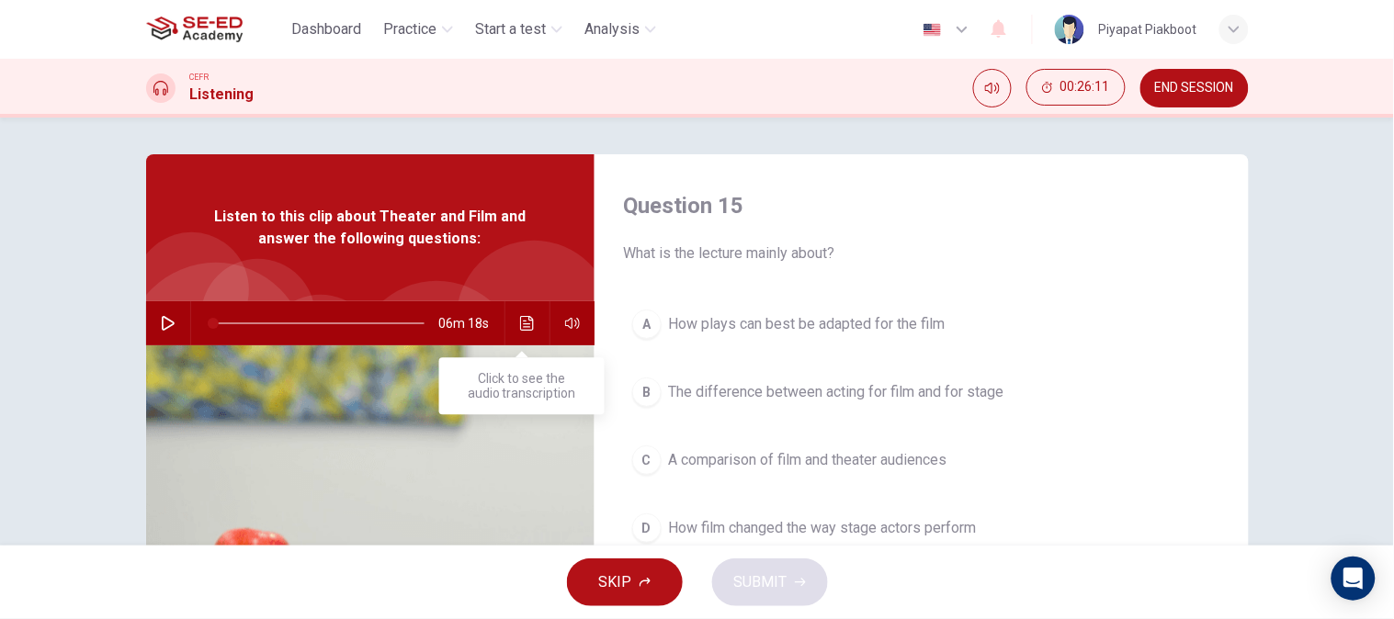
click at [520, 322] on icon "Click to see the audio transcription" at bounding box center [527, 323] width 15 height 15
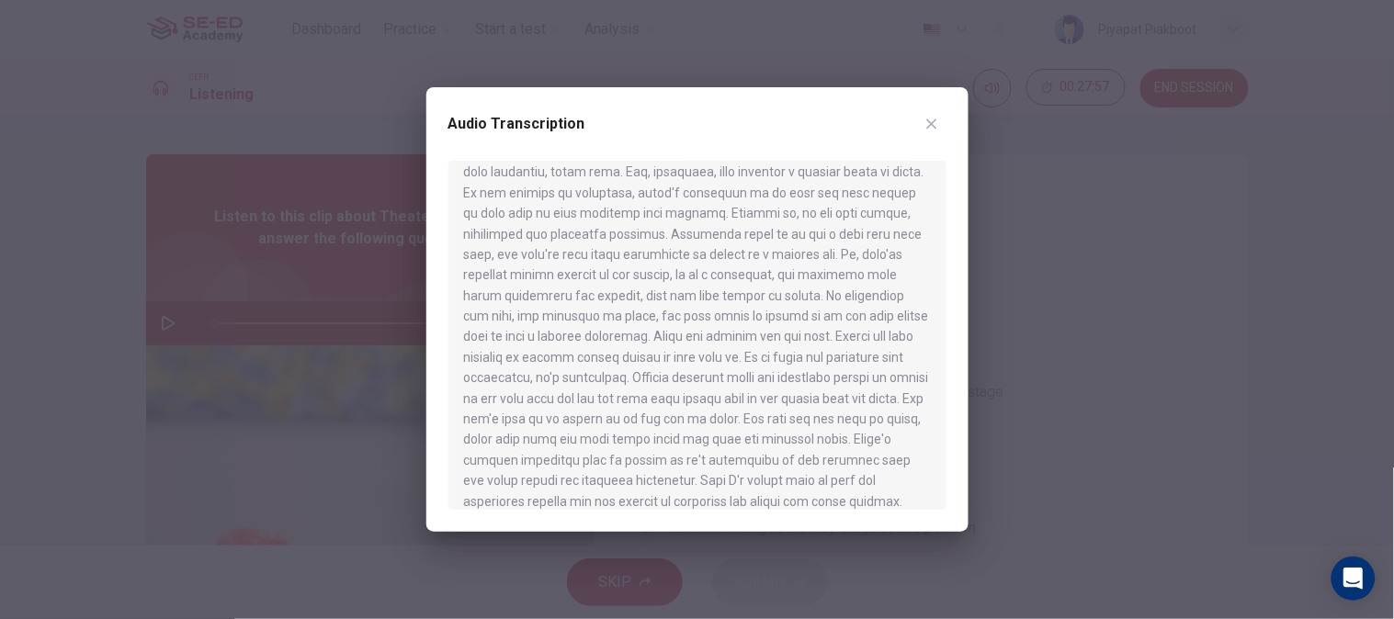
scroll to position [998, 0]
click at [942, 119] on button "button" at bounding box center [931, 123] width 29 height 29
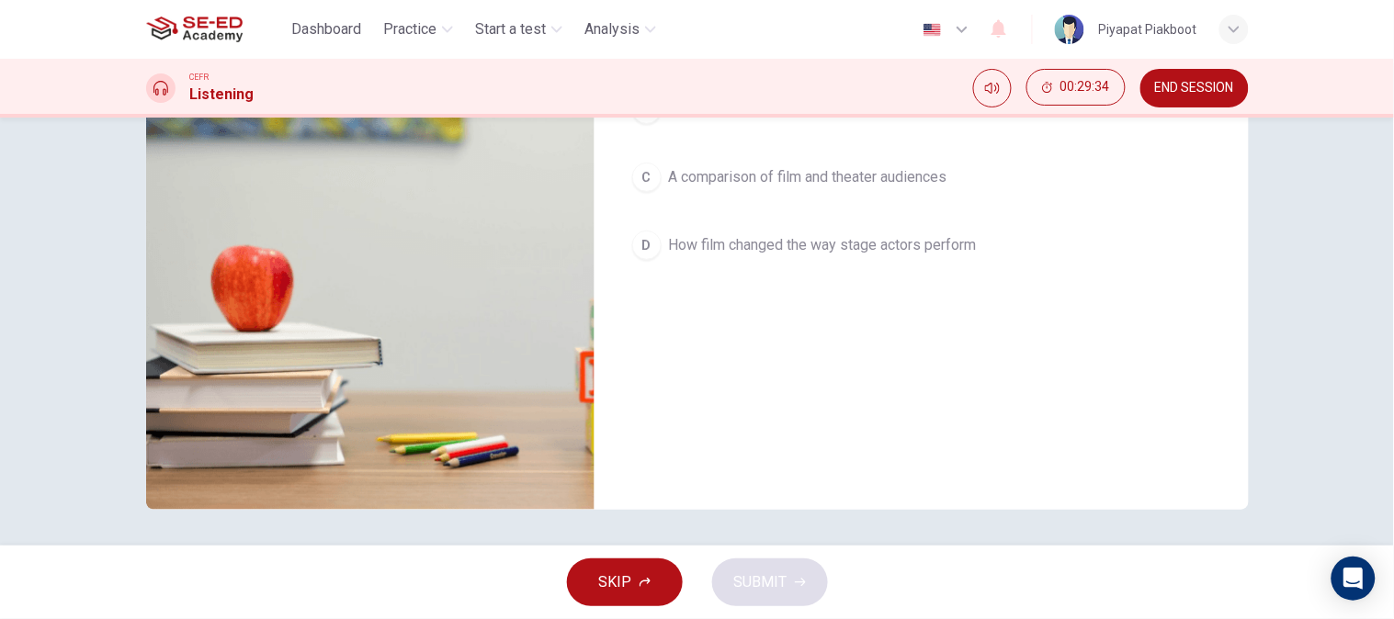
scroll to position [0, 0]
